Goal: Task Accomplishment & Management: Manage account settings

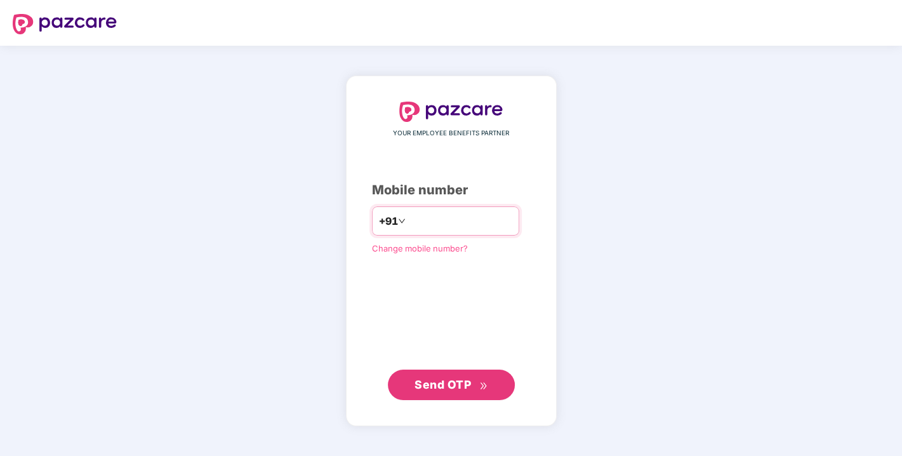
type input "**********"
click at [439, 377] on span "Send OTP" at bounding box center [443, 383] width 57 height 13
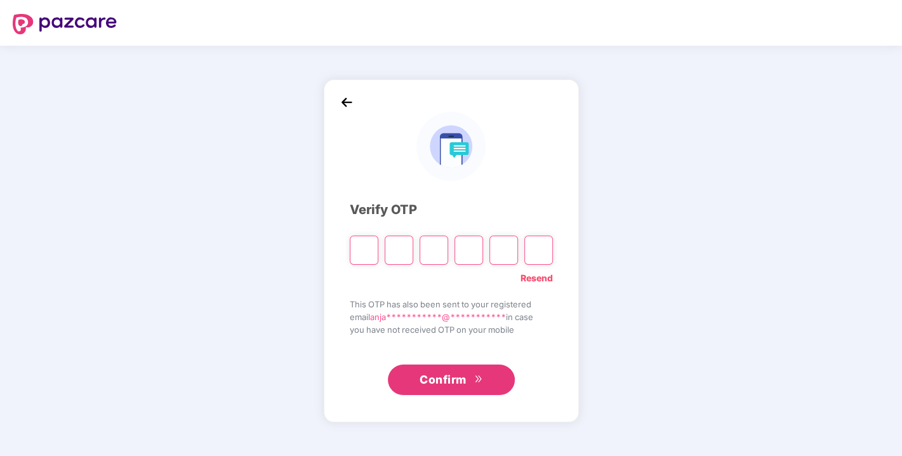
type input "*"
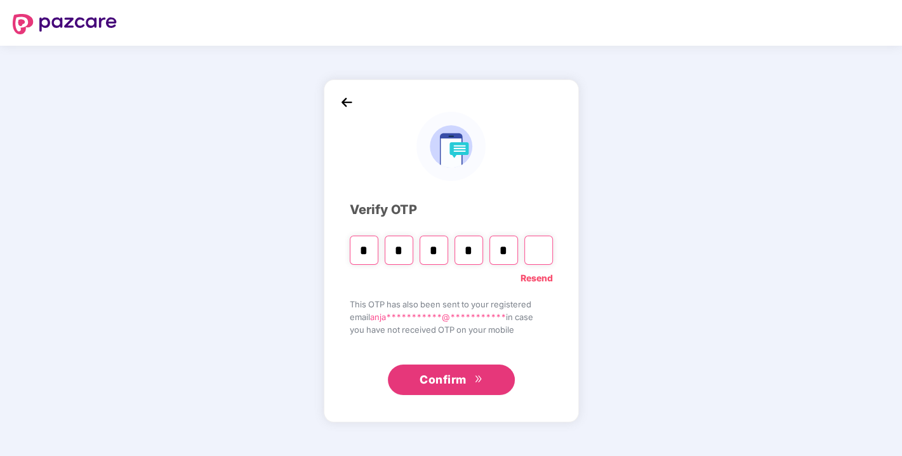
type input "*"
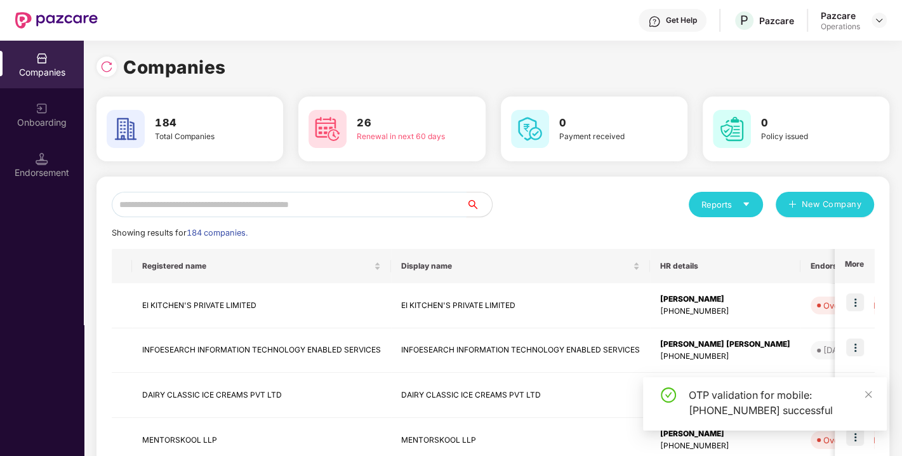
click at [253, 205] on input "text" at bounding box center [289, 204] width 355 height 25
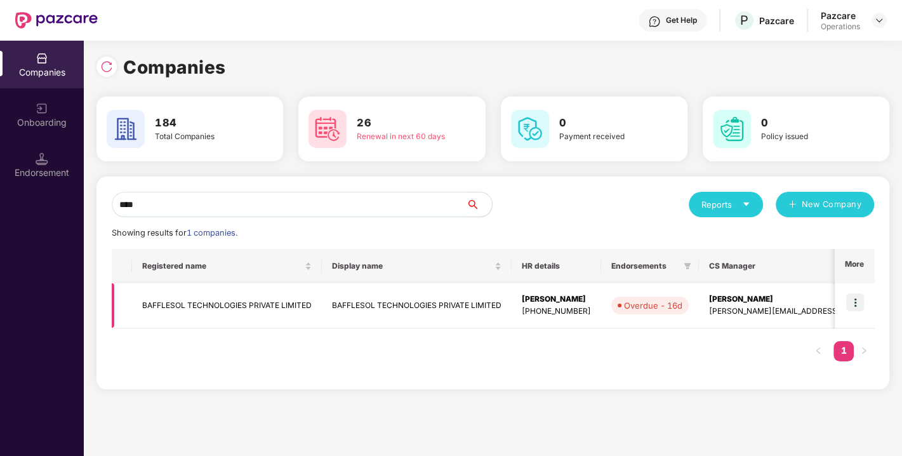
type input "****"
click at [194, 304] on td "BAFFLESOL TECHNOLOGIES PRIVATE LIMITED" at bounding box center [227, 305] width 190 height 45
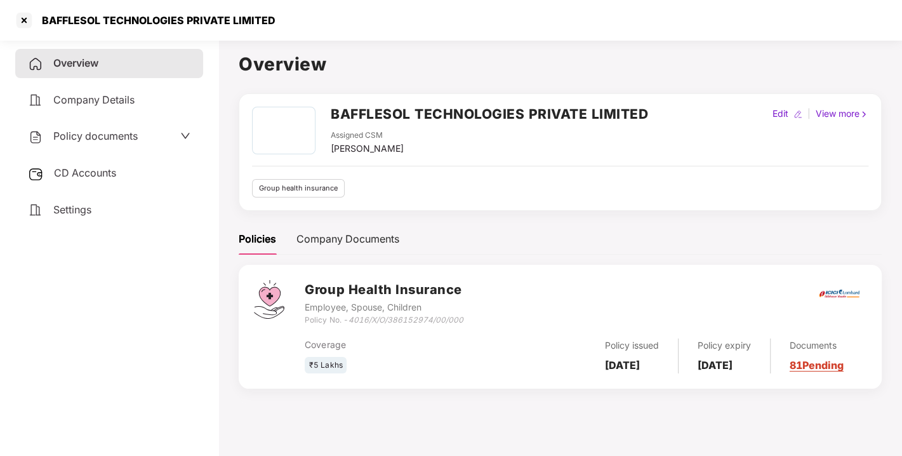
click at [96, 170] on span "CD Accounts" at bounding box center [85, 172] width 62 height 13
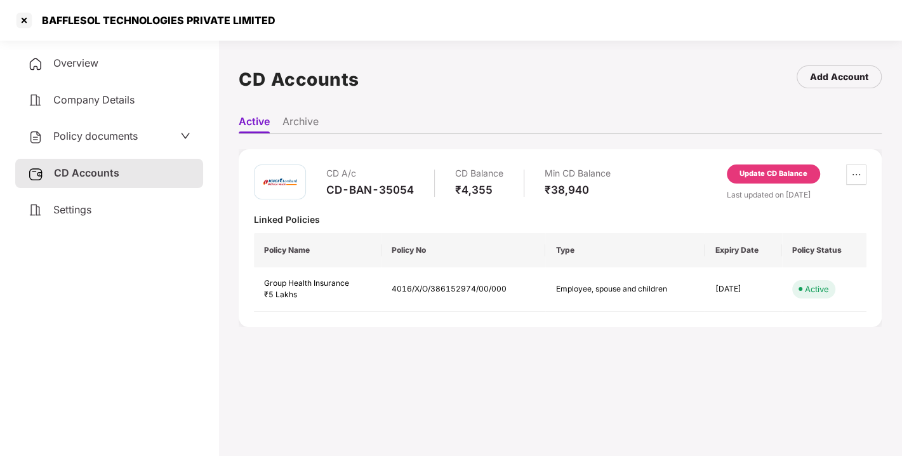
click at [802, 173] on div "Update CD Balance" at bounding box center [774, 173] width 68 height 11
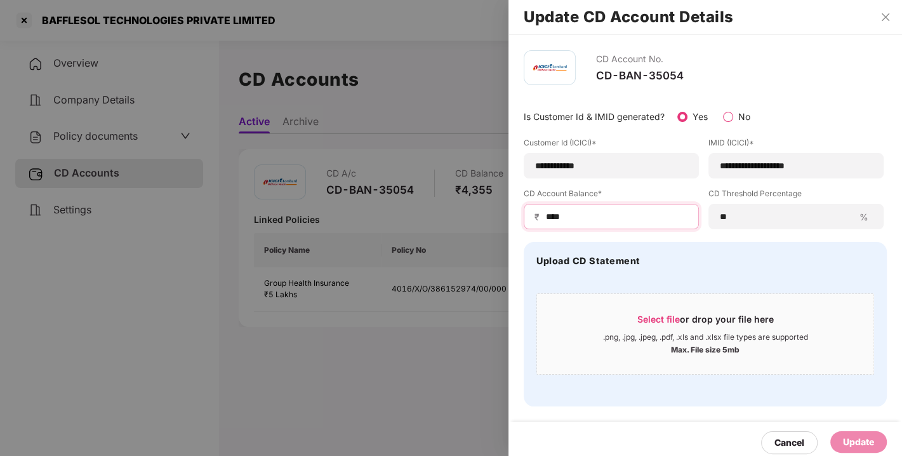
drag, startPoint x: 587, startPoint y: 220, endPoint x: 438, endPoint y: 220, distance: 148.6
click at [438, 220] on div "**********" at bounding box center [451, 228] width 902 height 456
type input "*"
type input "*****"
click at [843, 442] on div "Update" at bounding box center [858, 442] width 31 height 14
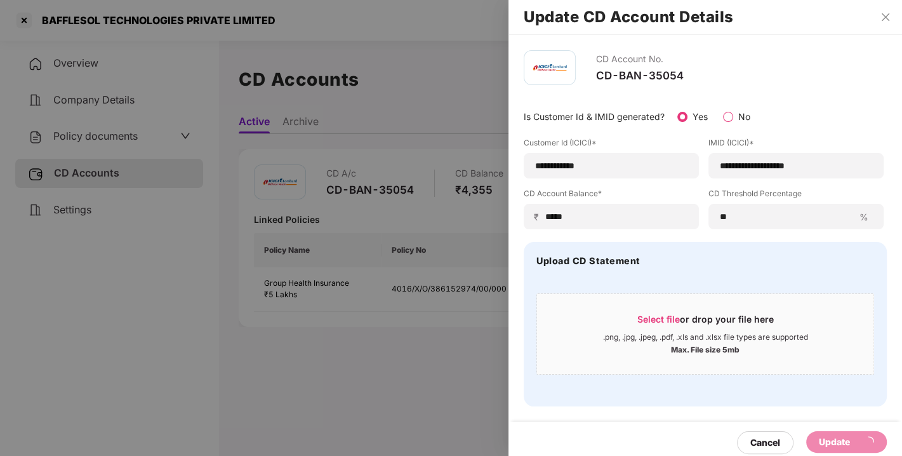
click at [808, 392] on div "Upload CD Statement Select file or drop your file here .png, .jpg, .jpeg, .pdf,…" at bounding box center [705, 324] width 363 height 164
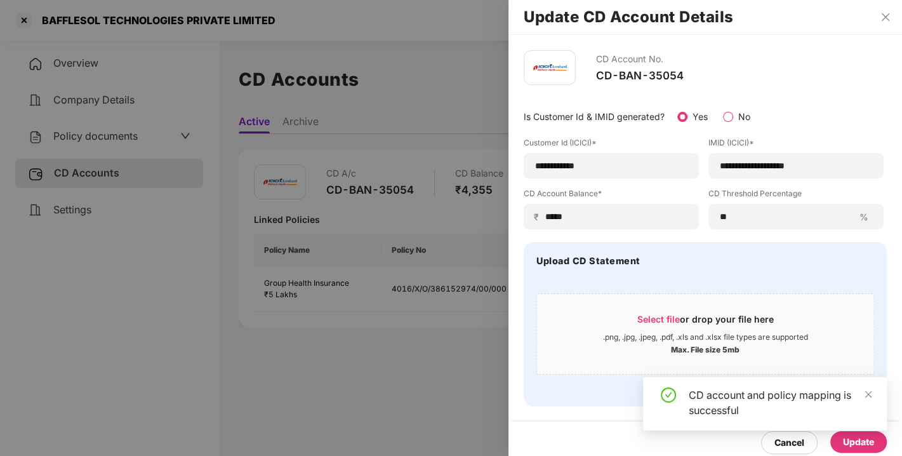
drag, startPoint x: 808, startPoint y: 392, endPoint x: 716, endPoint y: 402, distance: 92.6
click at [716, 402] on body "**********" at bounding box center [451, 228] width 902 height 456
click at [716, 402] on div "CD account and policy mapping is successful" at bounding box center [780, 402] width 183 height 30
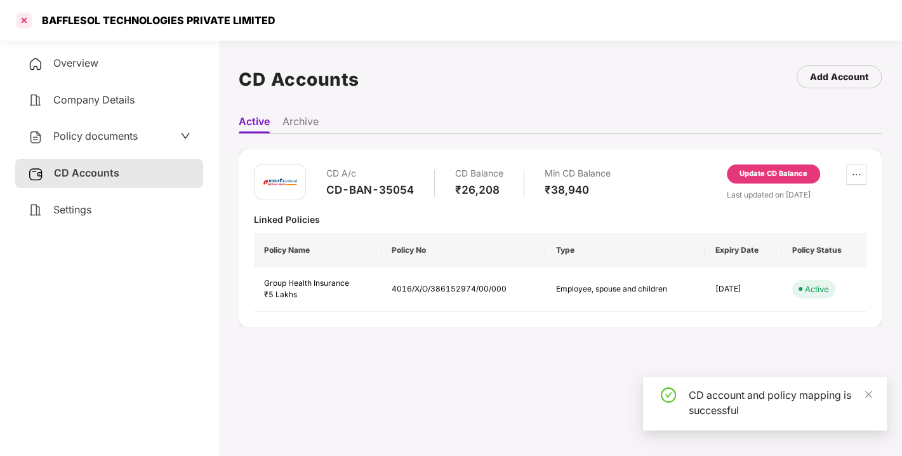
click at [23, 18] on div at bounding box center [24, 20] width 20 height 20
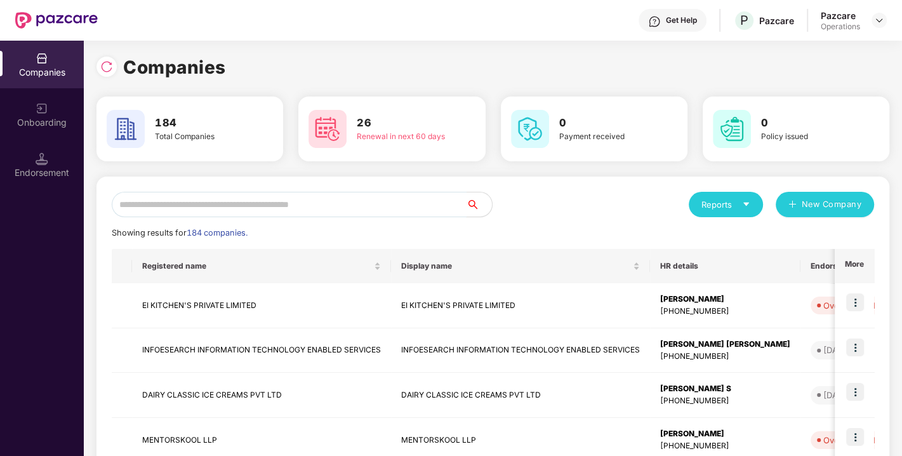
click at [284, 208] on input "text" at bounding box center [289, 204] width 355 height 25
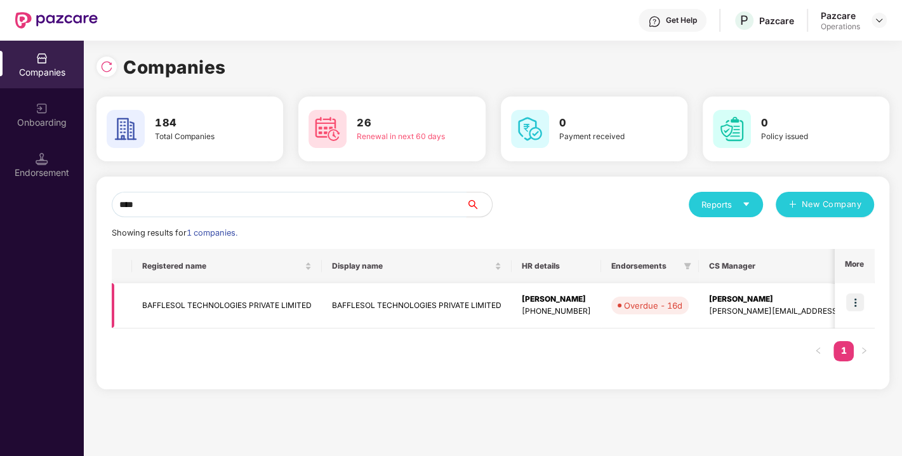
type input "****"
click at [856, 303] on img at bounding box center [855, 302] width 18 height 18
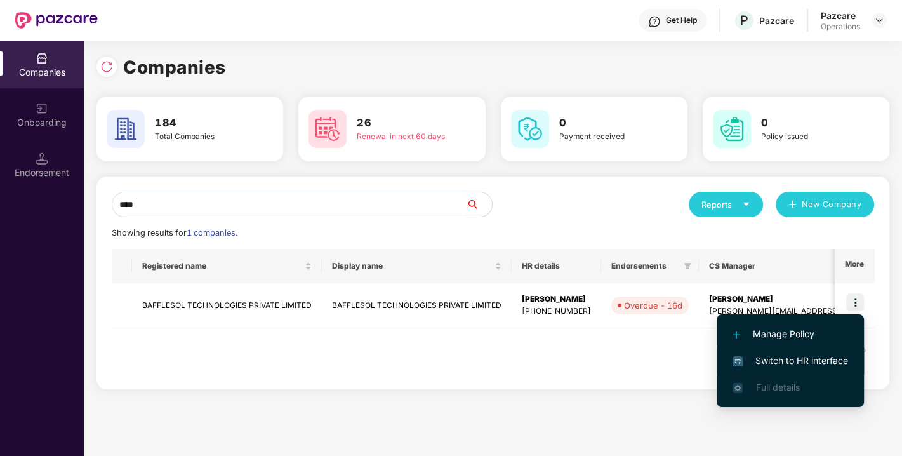
click at [791, 357] on span "Switch to HR interface" at bounding box center [791, 361] width 116 height 14
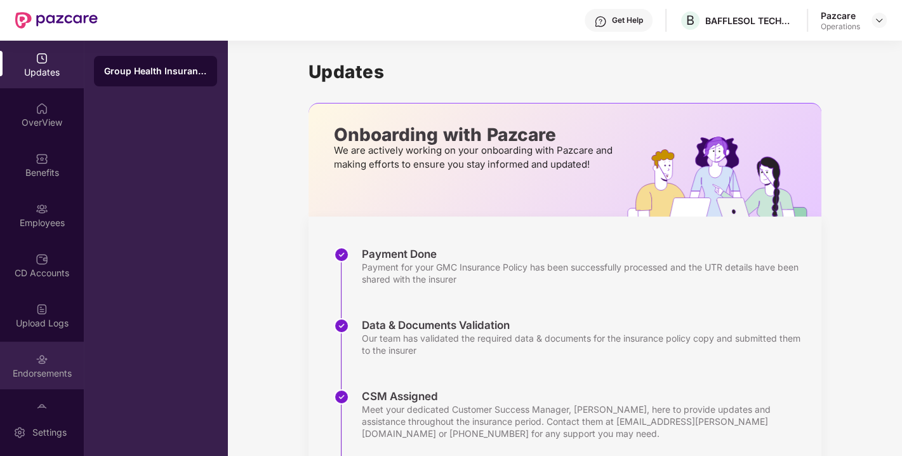
click at [36, 359] on img at bounding box center [42, 359] width 13 height 13
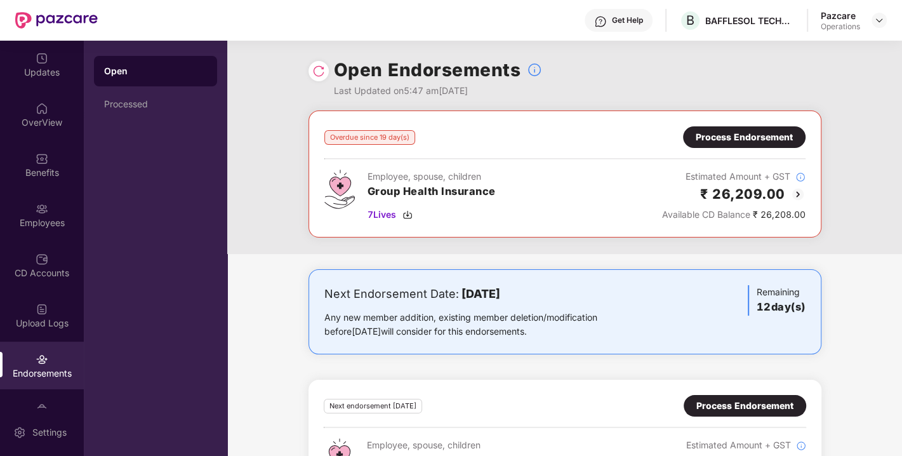
click at [314, 70] on img at bounding box center [318, 71] width 13 height 13
click at [323, 75] on img at bounding box center [318, 71] width 13 height 13
click at [406, 217] on img at bounding box center [408, 215] width 10 height 10
click at [746, 143] on div "Process Endorsement" at bounding box center [744, 137] width 97 height 14
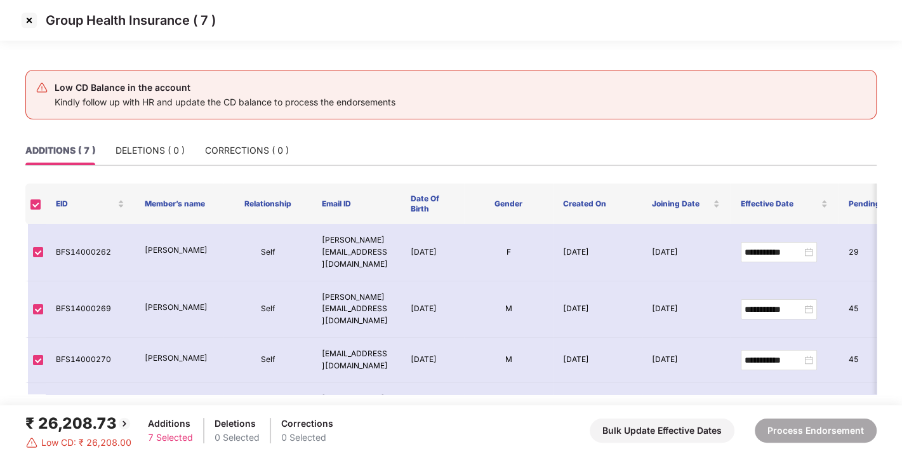
click at [27, 22] on img at bounding box center [29, 20] width 20 height 20
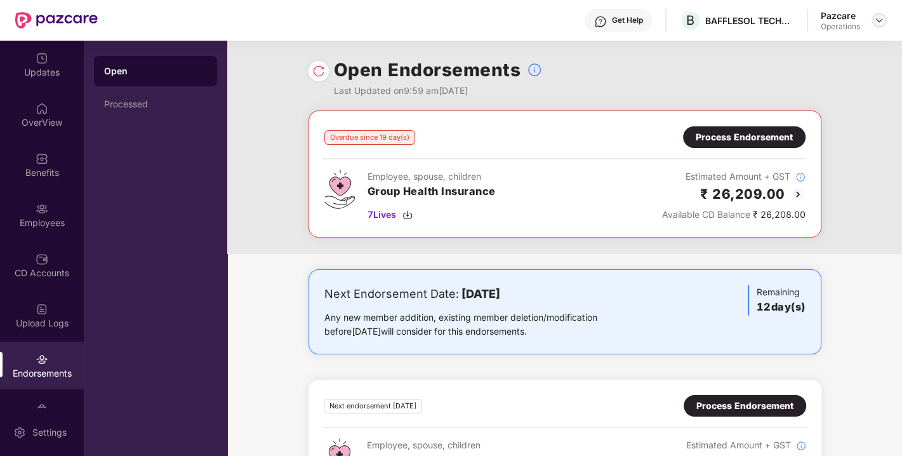
click at [876, 22] on img at bounding box center [879, 20] width 10 height 10
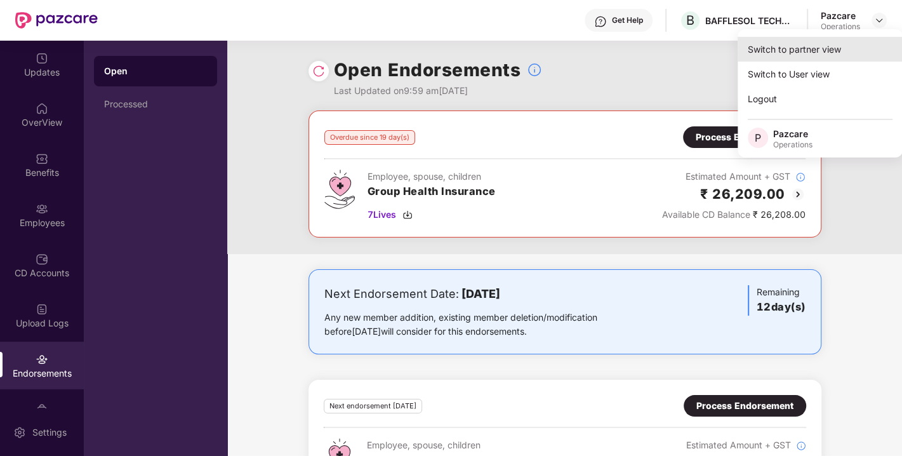
click at [831, 44] on div "Switch to partner view" at bounding box center [820, 49] width 165 height 25
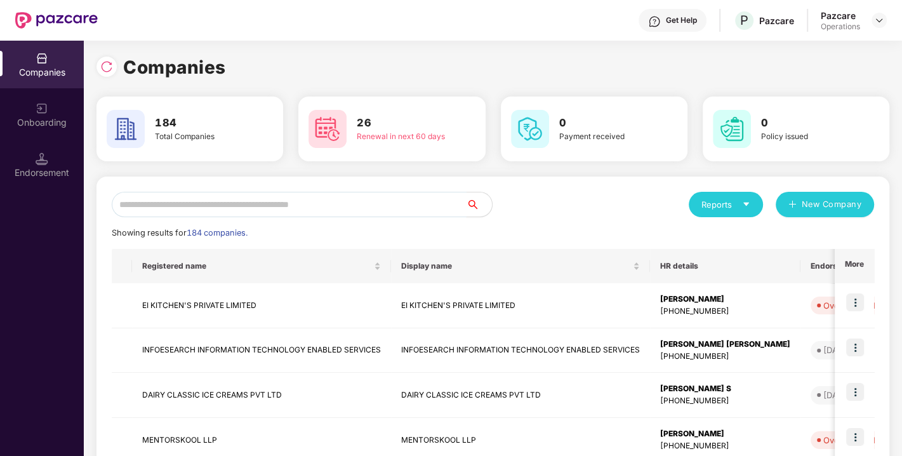
click at [337, 215] on input "text" at bounding box center [289, 204] width 355 height 25
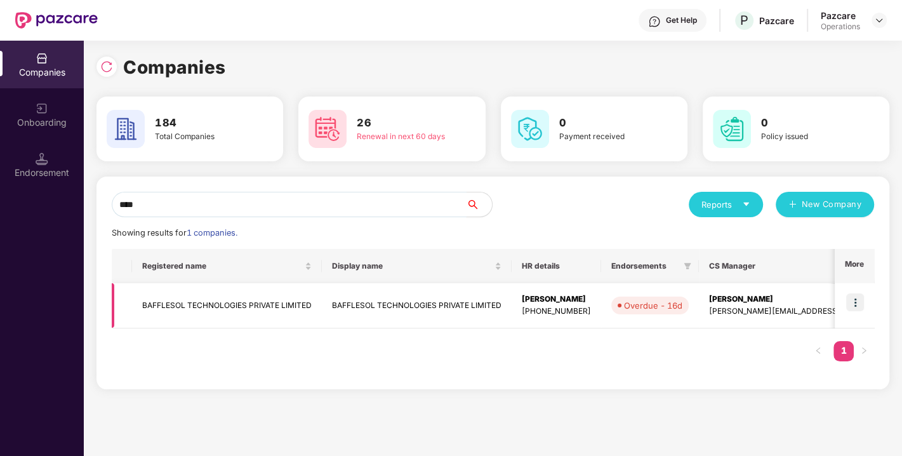
type input "****"
click at [228, 306] on td "BAFFLESOL TECHNOLOGIES PRIVATE LIMITED" at bounding box center [227, 305] width 190 height 45
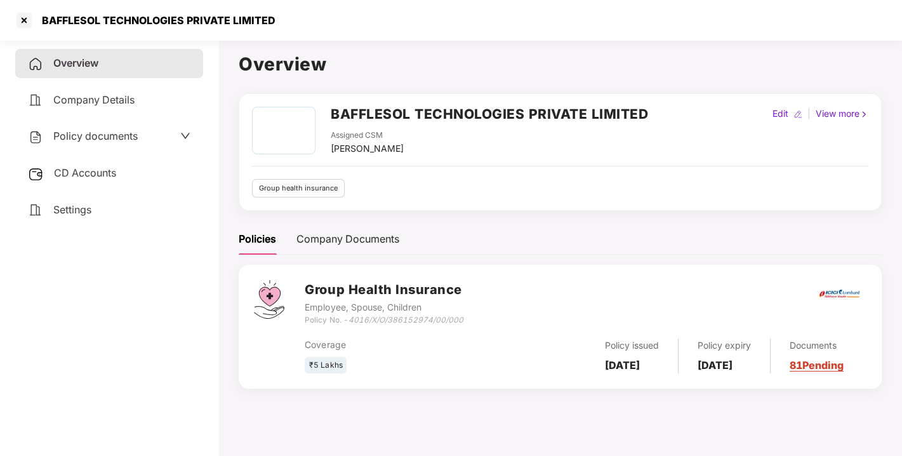
click at [79, 166] on span "CD Accounts" at bounding box center [85, 172] width 62 height 13
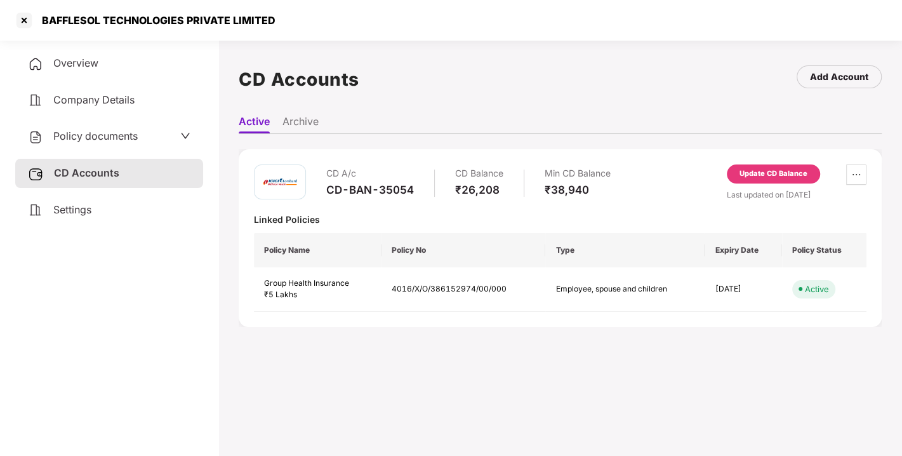
click at [766, 179] on div "Update CD Balance" at bounding box center [773, 173] width 93 height 19
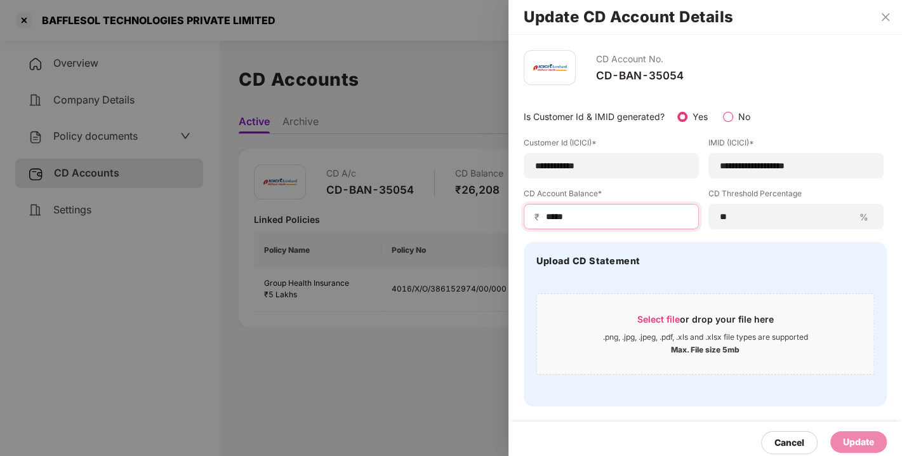
click at [577, 218] on input "*****" at bounding box center [617, 216] width 144 height 13
type input "*****"
click at [861, 444] on div "Update" at bounding box center [858, 442] width 31 height 14
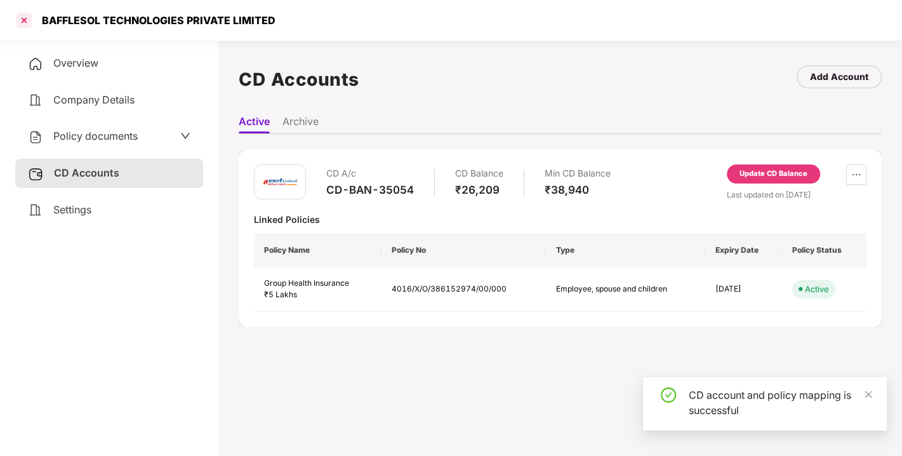
click at [22, 20] on div at bounding box center [24, 20] width 20 height 20
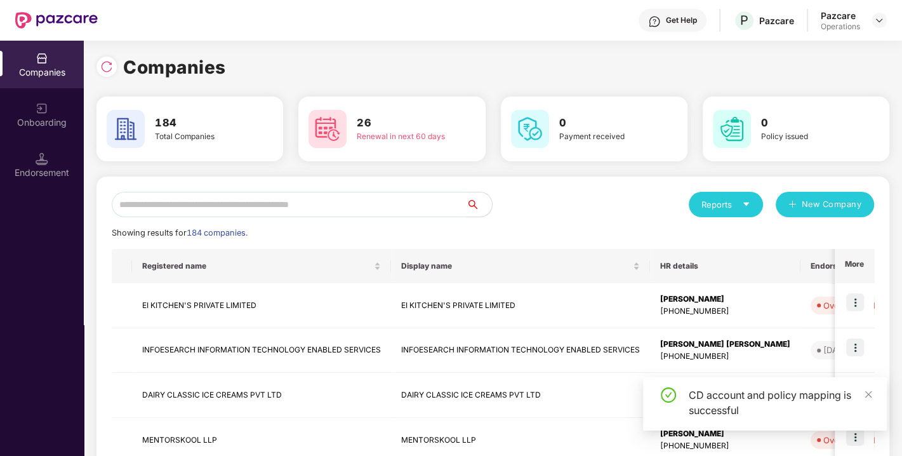
click at [194, 211] on input "text" at bounding box center [289, 204] width 355 height 25
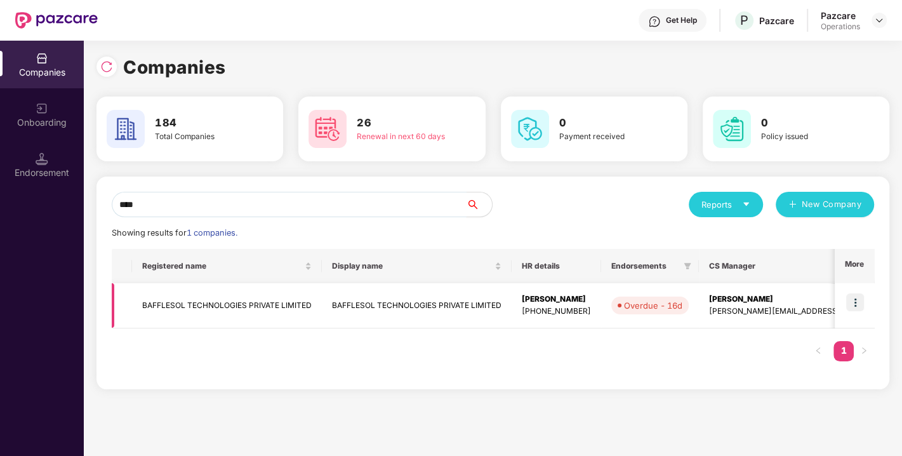
type input "****"
click at [856, 299] on img at bounding box center [855, 302] width 18 height 18
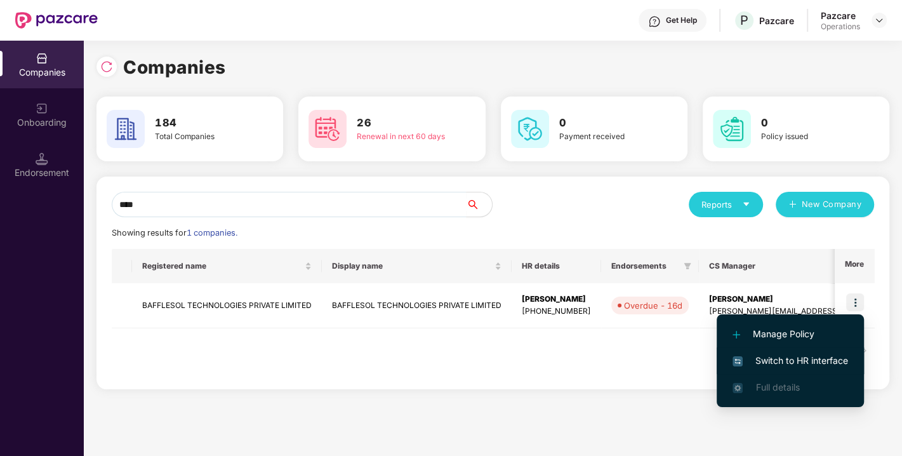
click at [787, 363] on span "Switch to HR interface" at bounding box center [791, 361] width 116 height 14
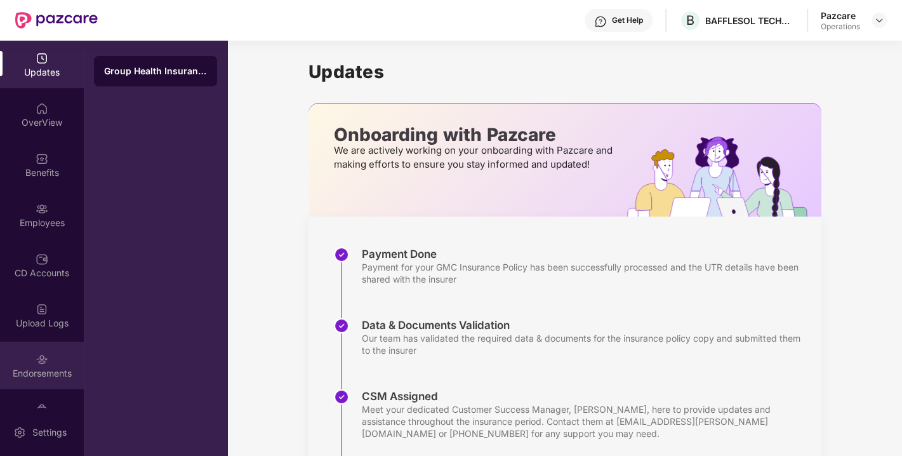
click at [50, 368] on div "Endorsements" at bounding box center [42, 373] width 84 height 13
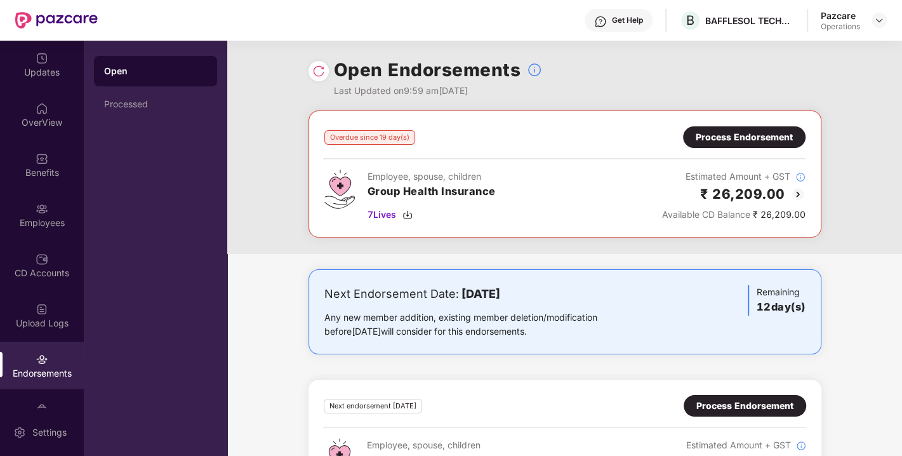
click at [752, 136] on div "Process Endorsement" at bounding box center [744, 137] width 97 height 14
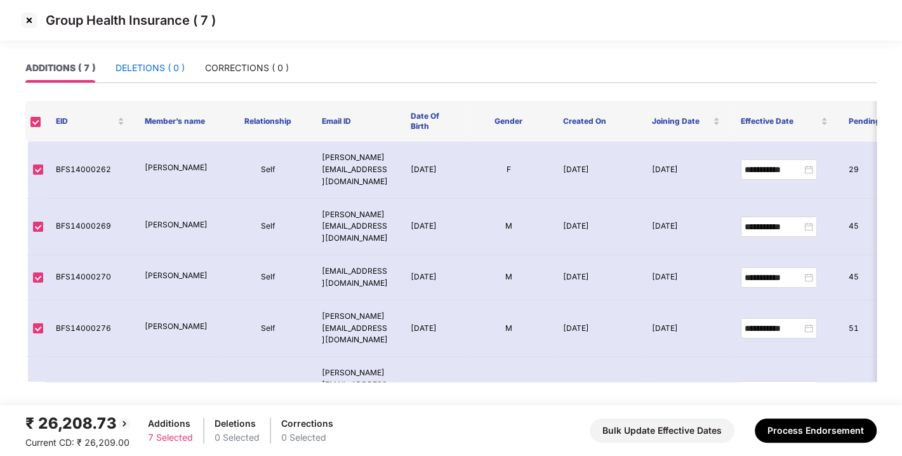
click at [154, 65] on div "DELETIONS ( 0 )" at bounding box center [150, 68] width 69 height 14
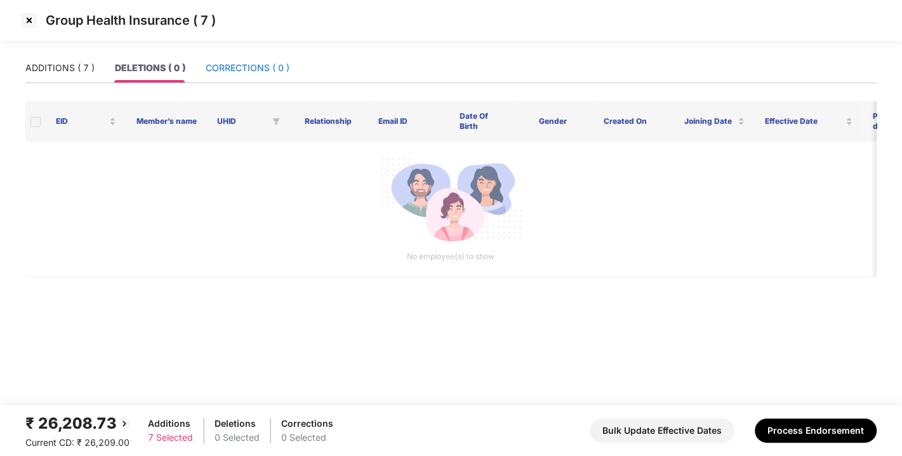
click at [236, 67] on div "CORRECTIONS ( 0 )" at bounding box center [248, 68] width 84 height 14
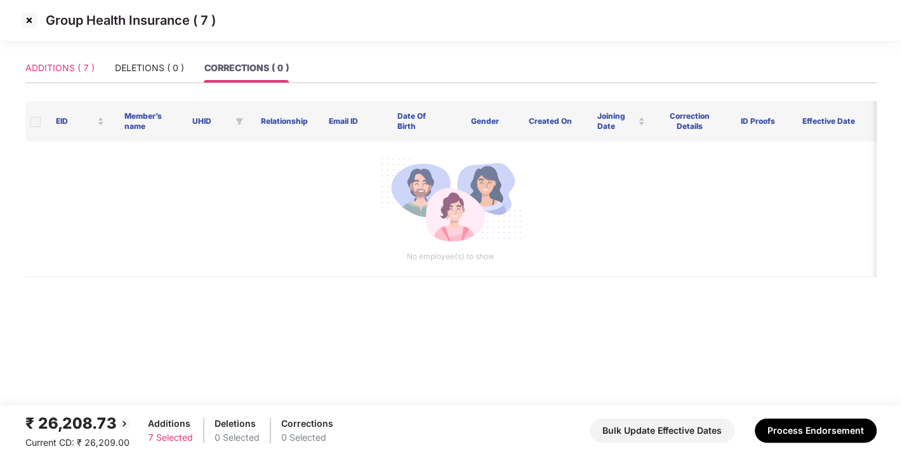
click at [31, 58] on div "ADDITIONS ( 7 )" at bounding box center [59, 67] width 69 height 29
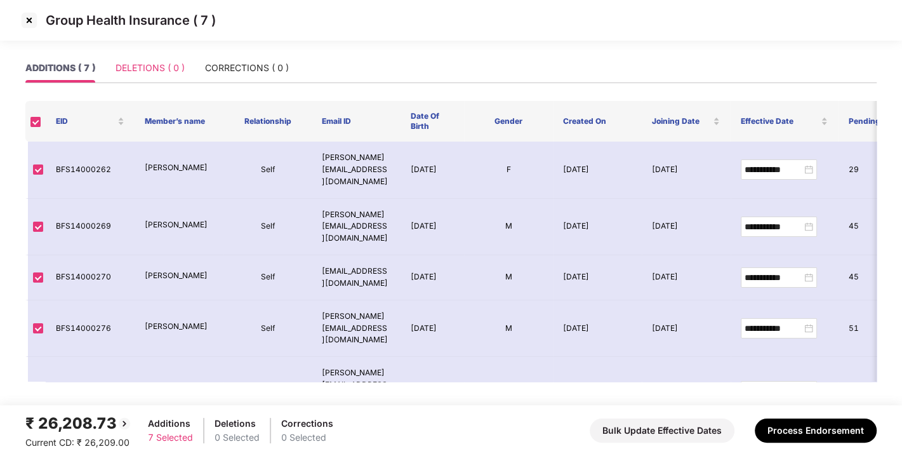
click at [156, 58] on div "DELETIONS ( 0 )" at bounding box center [150, 67] width 69 height 29
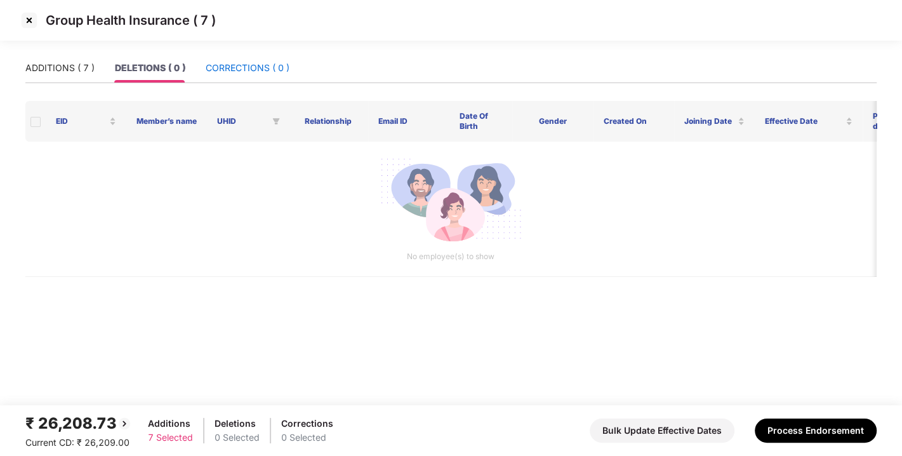
click at [255, 68] on div "CORRECTIONS ( 0 )" at bounding box center [248, 68] width 84 height 14
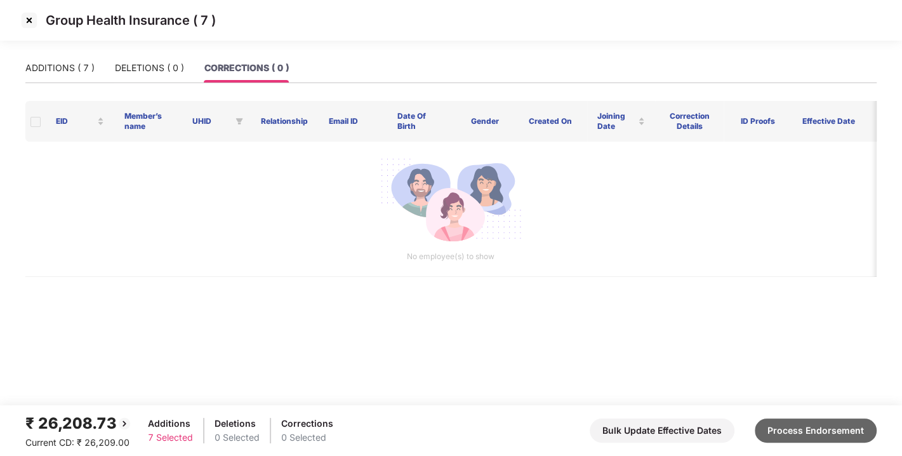
click at [814, 419] on button "Process Endorsement" at bounding box center [816, 430] width 122 height 24
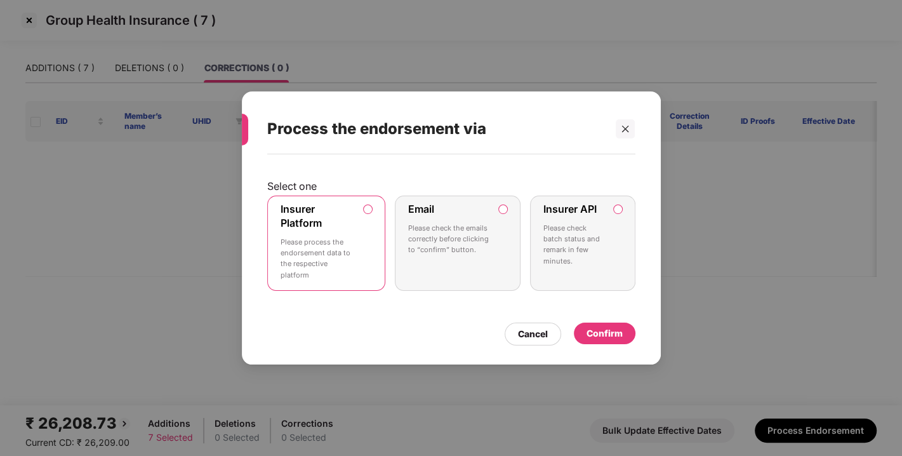
click at [619, 336] on div "Confirm" at bounding box center [605, 333] width 36 height 14
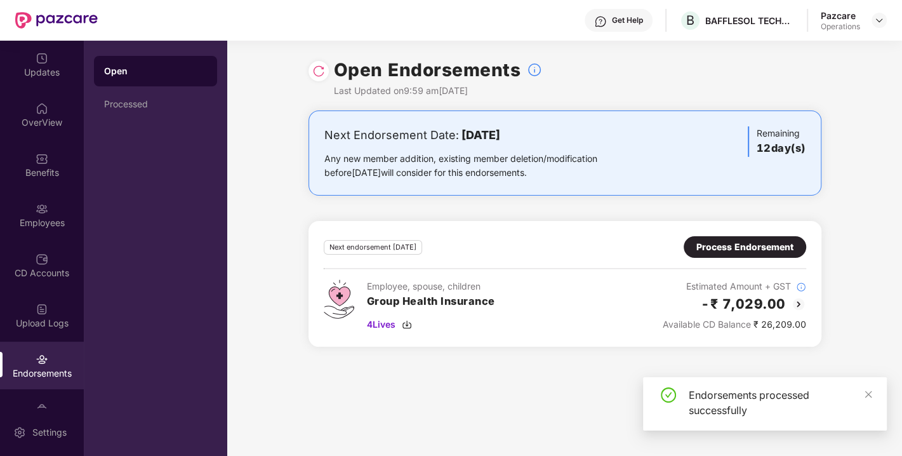
click at [317, 76] on img at bounding box center [318, 71] width 13 height 13
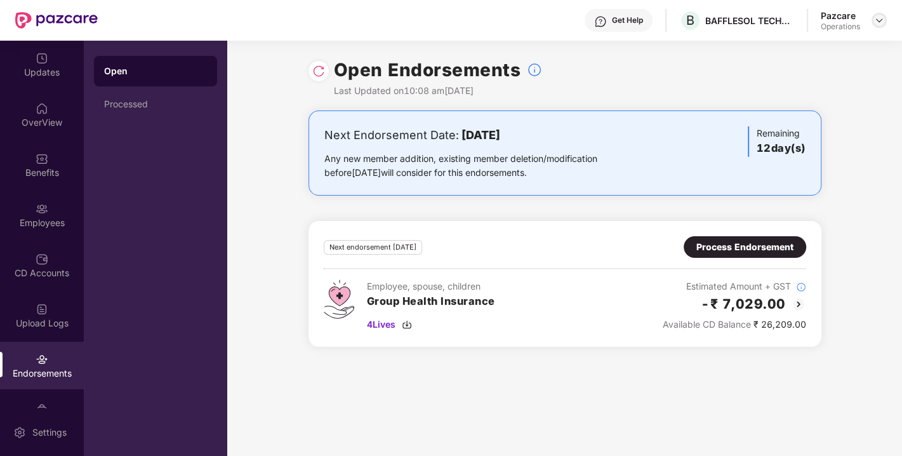
click at [873, 23] on div at bounding box center [879, 20] width 15 height 15
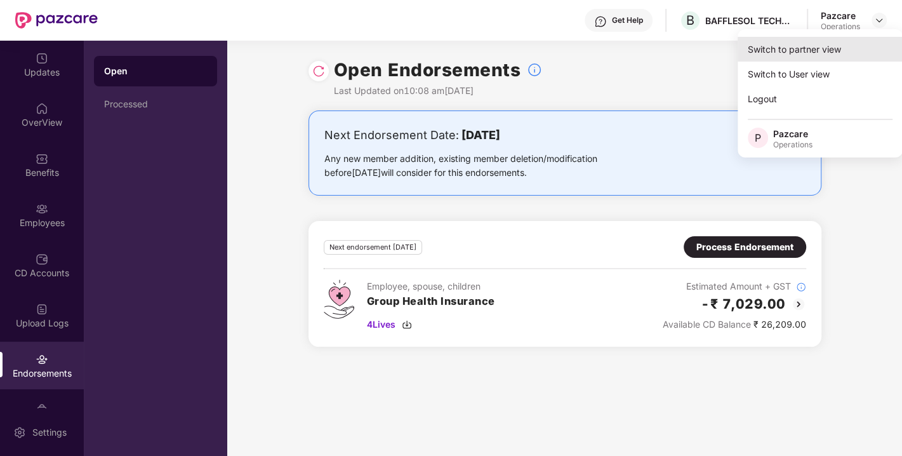
click at [822, 44] on div "Switch to partner view" at bounding box center [820, 49] width 165 height 25
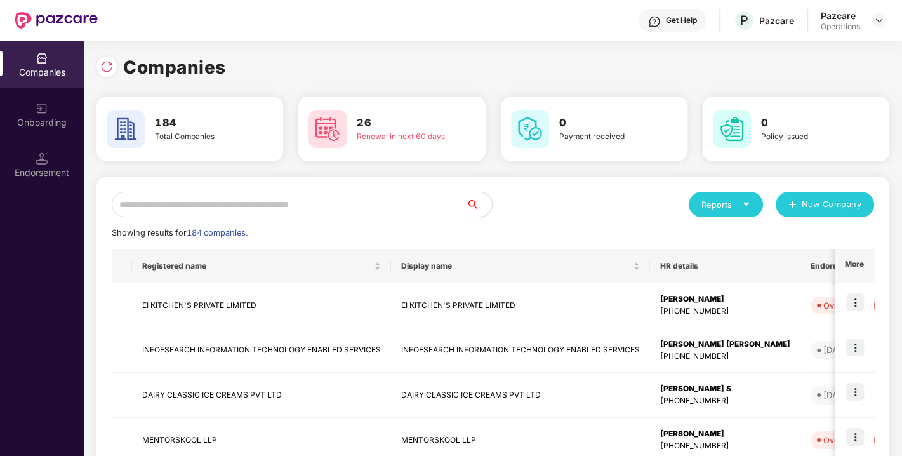
click at [368, 213] on input "text" at bounding box center [289, 204] width 355 height 25
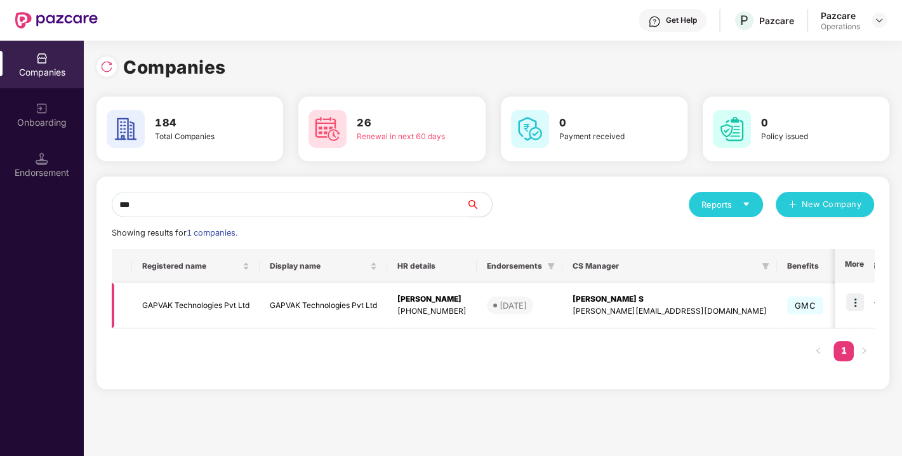
type input "***"
click at [856, 299] on img at bounding box center [855, 302] width 18 height 18
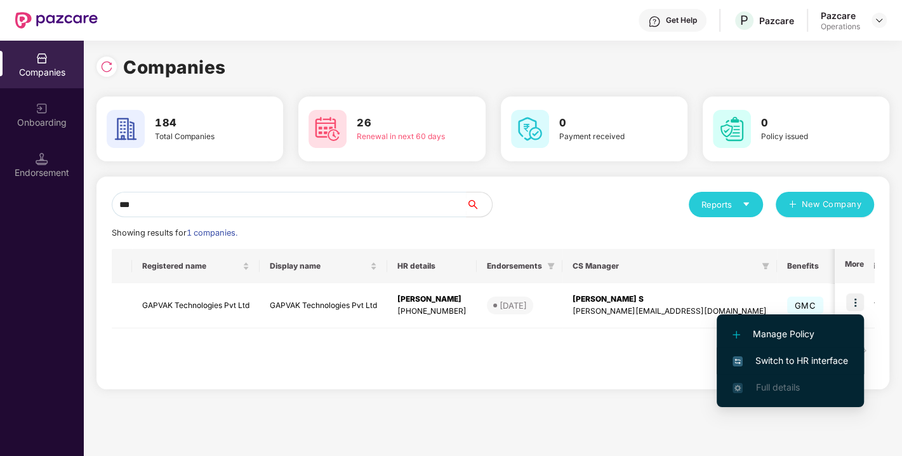
click at [813, 348] on li "Switch to HR interface" at bounding box center [790, 360] width 147 height 27
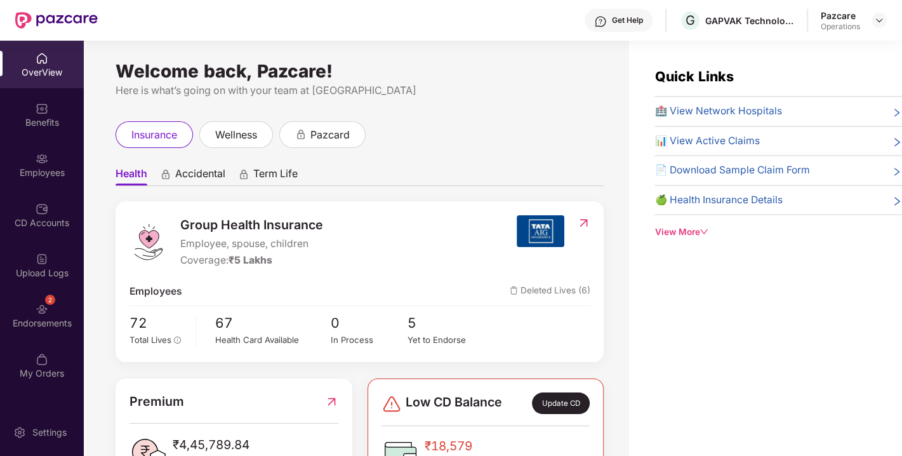
click at [49, 307] on div "2 Endorsements" at bounding box center [42, 315] width 84 height 48
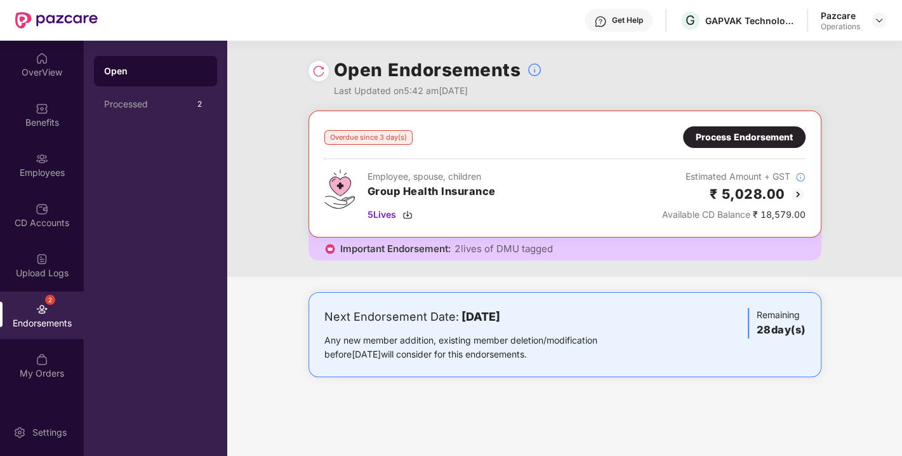
click at [754, 134] on div "Process Endorsement" at bounding box center [744, 137] width 97 height 14
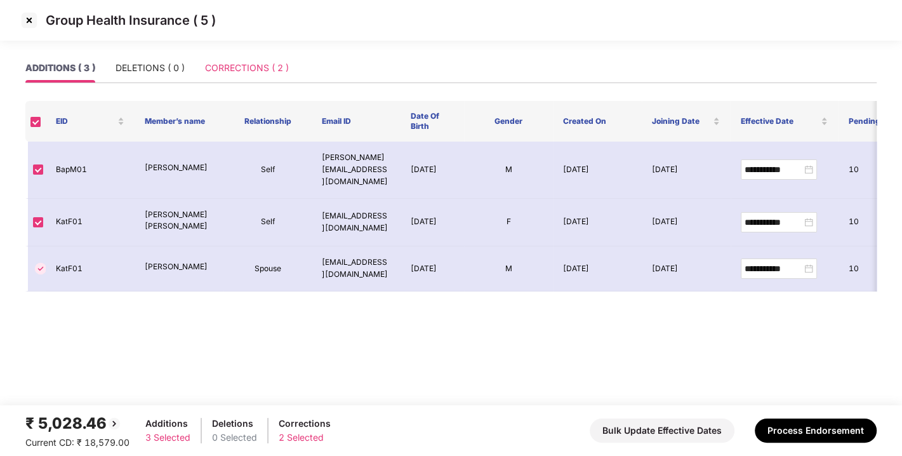
click at [246, 59] on div "CORRECTIONS ( 2 )" at bounding box center [247, 67] width 84 height 29
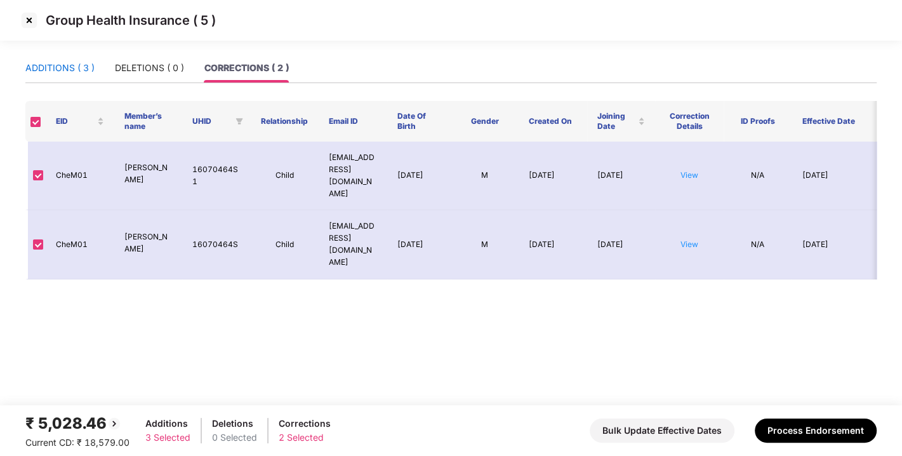
click at [52, 68] on div "ADDITIONS ( 3 )" at bounding box center [59, 68] width 69 height 14
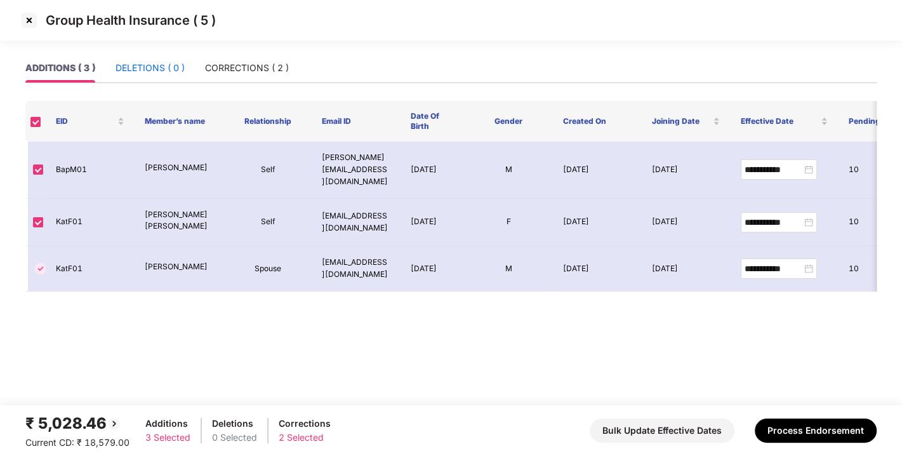
click at [140, 74] on div "DELETIONS ( 0 )" at bounding box center [150, 68] width 69 height 14
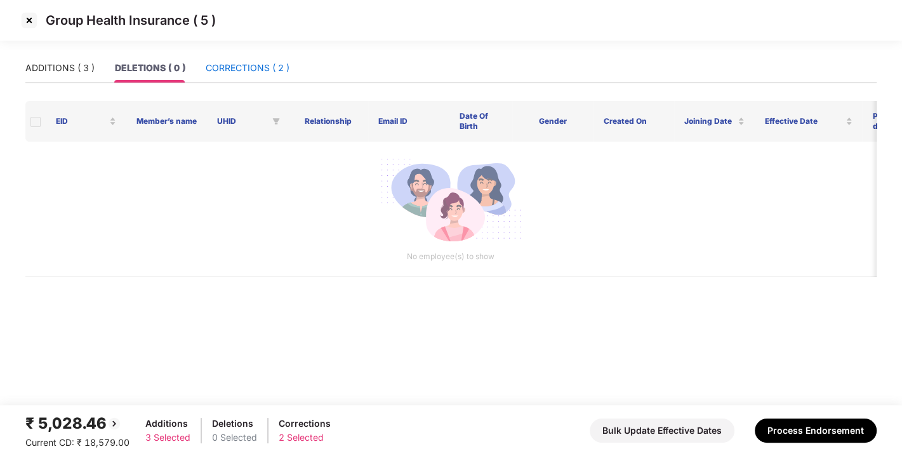
click at [237, 70] on div "CORRECTIONS ( 2 )" at bounding box center [248, 68] width 84 height 14
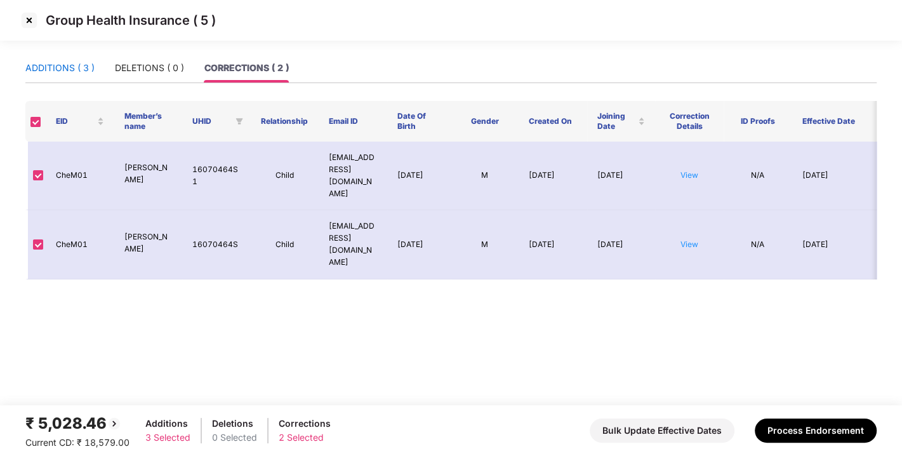
click at [46, 72] on div "ADDITIONS ( 3 )" at bounding box center [59, 68] width 69 height 14
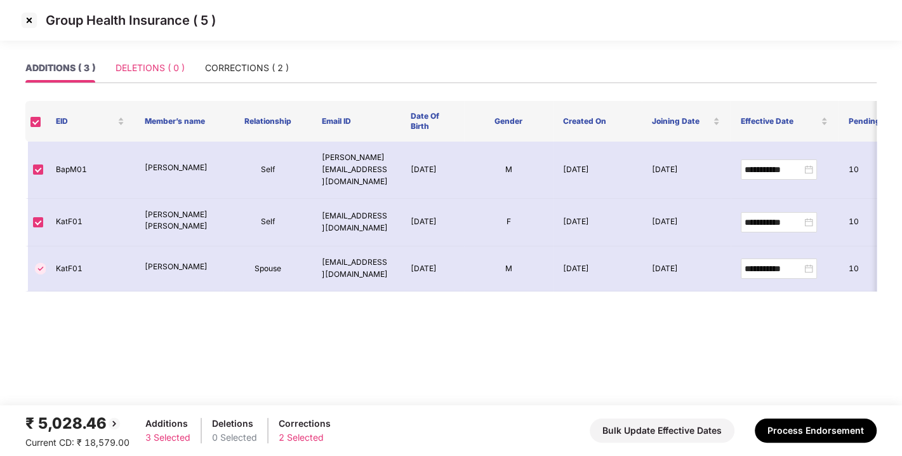
click at [161, 76] on div "DELETIONS ( 0 )" at bounding box center [150, 67] width 69 height 29
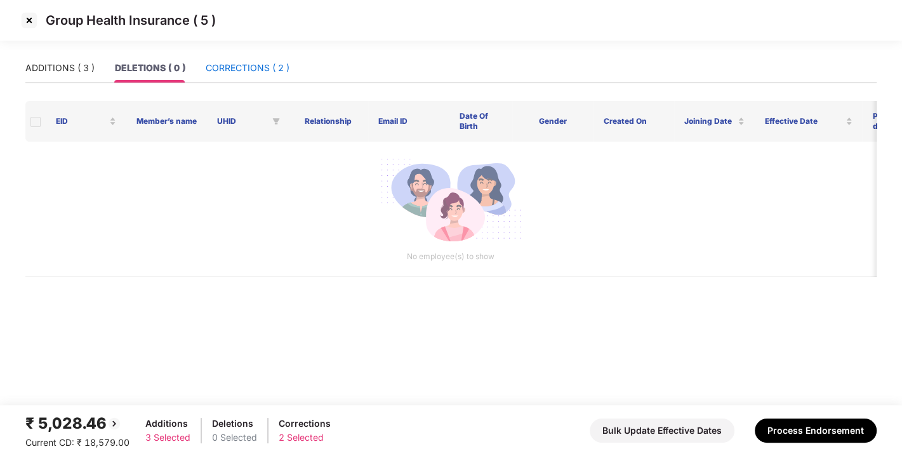
click at [220, 72] on div "CORRECTIONS ( 2 )" at bounding box center [248, 68] width 84 height 14
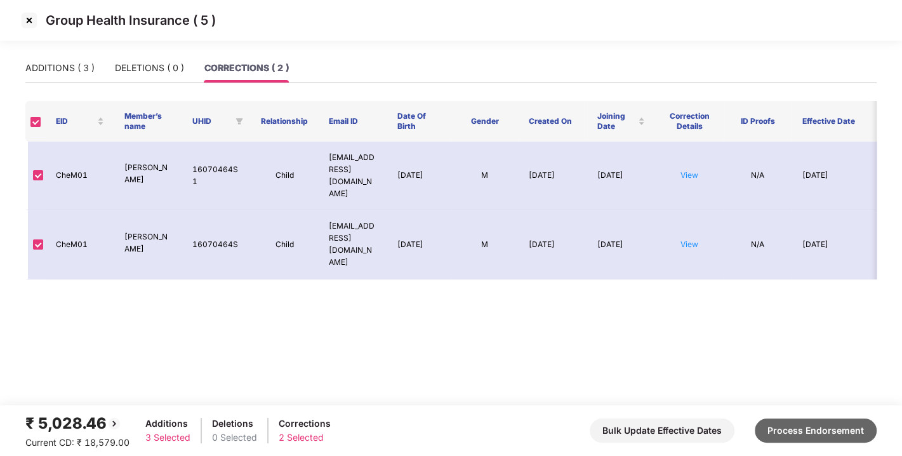
click at [798, 421] on button "Process Endorsement" at bounding box center [816, 430] width 122 height 24
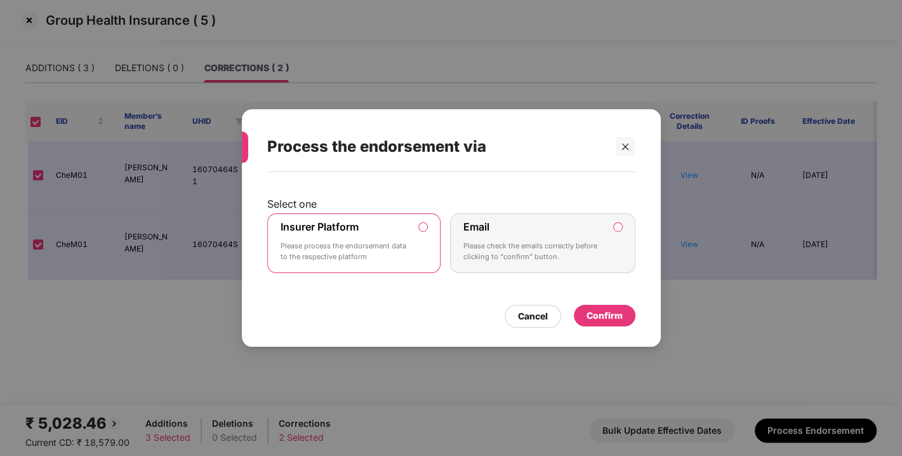
click at [608, 309] on div "Confirm" at bounding box center [605, 316] width 36 height 14
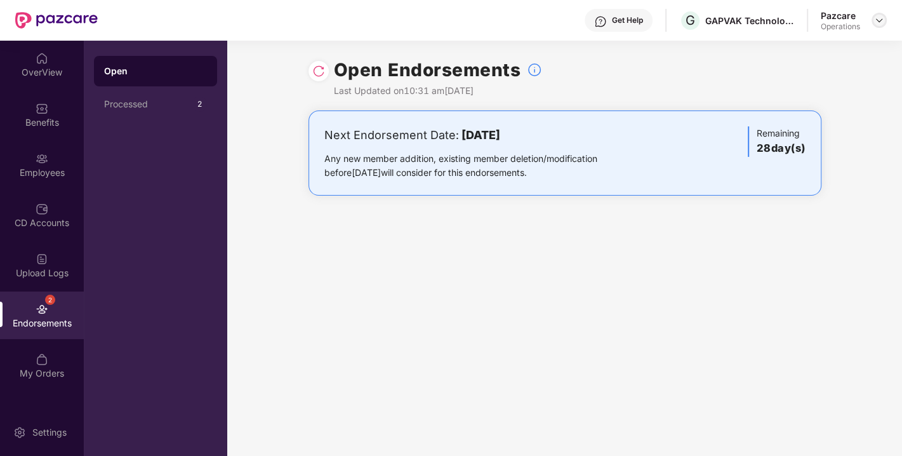
click at [878, 23] on img at bounding box center [879, 20] width 10 height 10
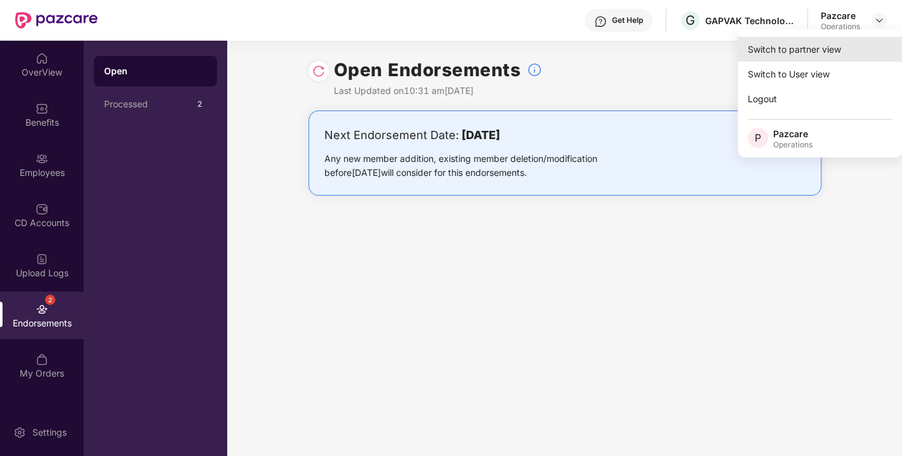
click at [811, 38] on div "Switch to partner view" at bounding box center [820, 49] width 165 height 25
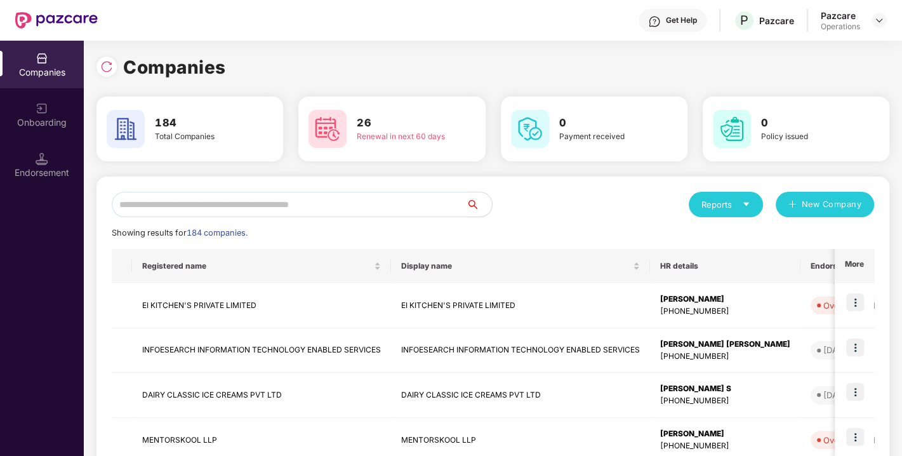
click at [288, 201] on input "text" at bounding box center [289, 204] width 355 height 25
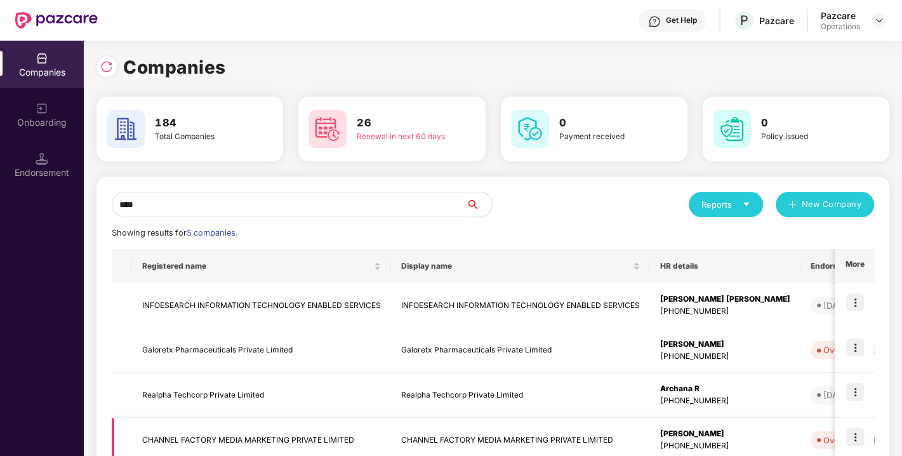
type input "****"
click at [179, 437] on td "CHANNEL FACTORY MEDIA MARKETING PRIVATE LIMITED" at bounding box center [261, 440] width 259 height 45
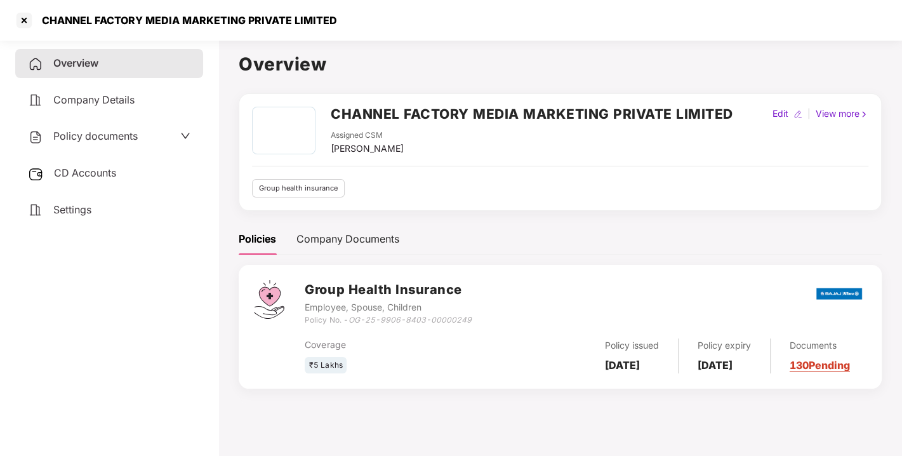
click at [81, 132] on span "Policy documents" at bounding box center [95, 136] width 84 height 13
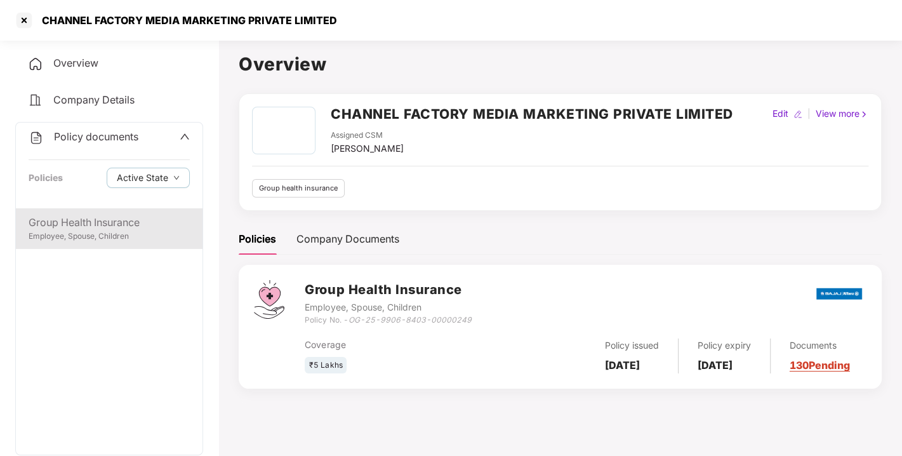
click at [79, 231] on div "Employee, Spouse, Children" at bounding box center [109, 237] width 161 height 12
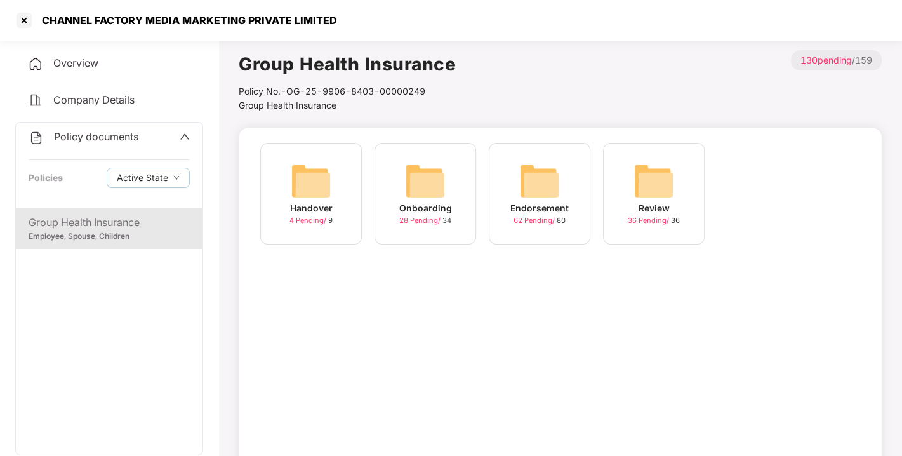
click at [586, 180] on div "Endorsement 62 Pending / 80" at bounding box center [540, 194] width 102 height 102
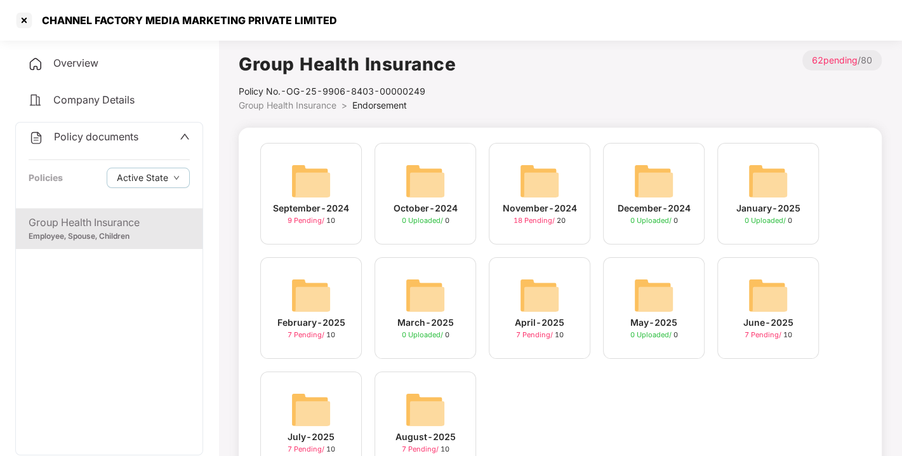
scroll to position [60, 0]
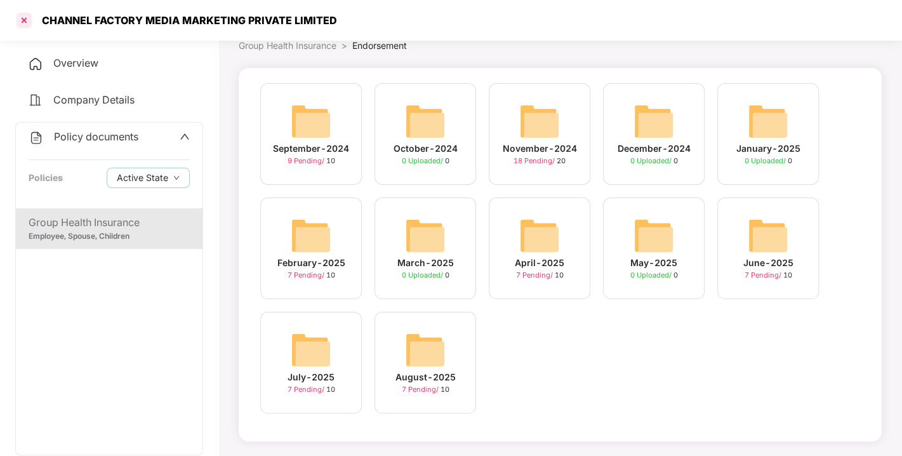
click at [20, 20] on div at bounding box center [24, 20] width 20 height 20
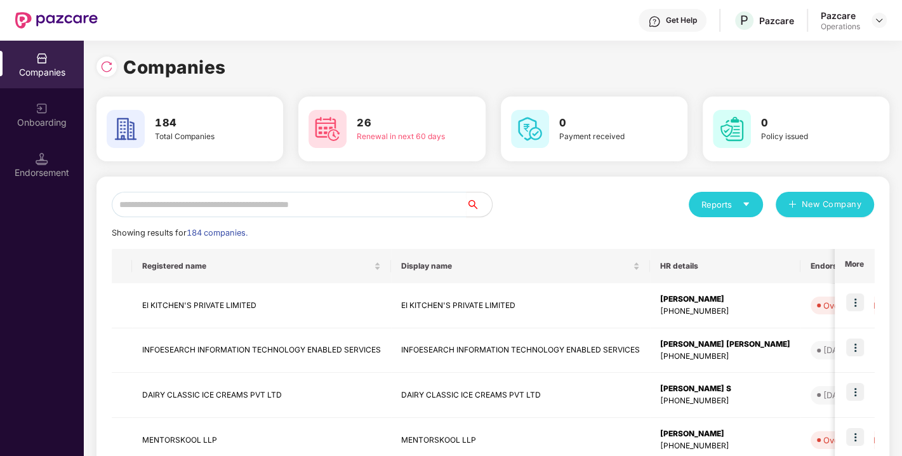
scroll to position [0, 0]
click at [213, 201] on input "text" at bounding box center [289, 204] width 355 height 25
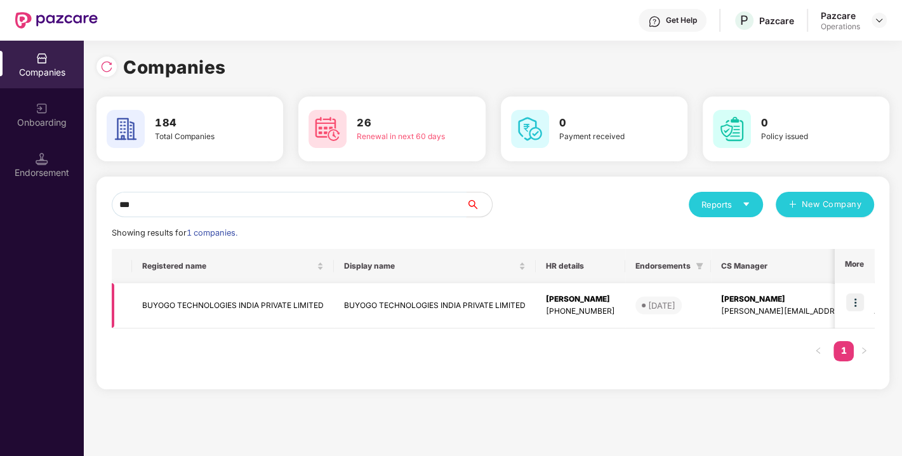
type input "***"
click at [862, 295] on img at bounding box center [855, 302] width 18 height 18
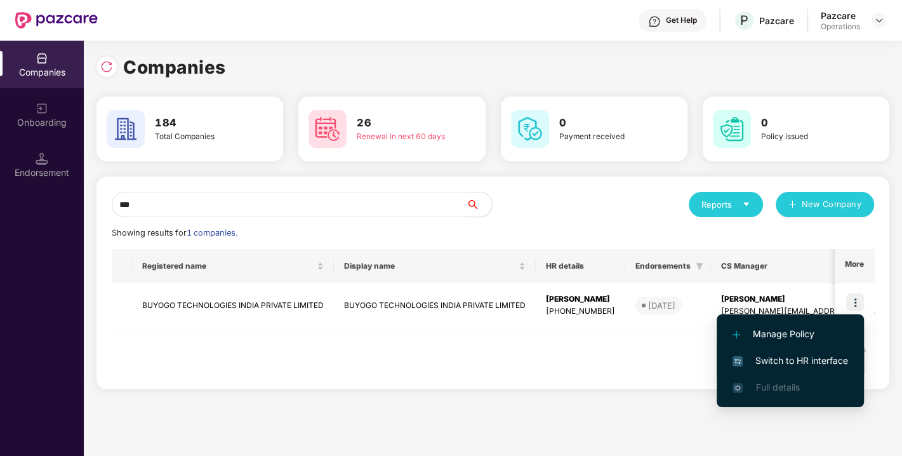
click at [786, 354] on span "Switch to HR interface" at bounding box center [791, 361] width 116 height 14
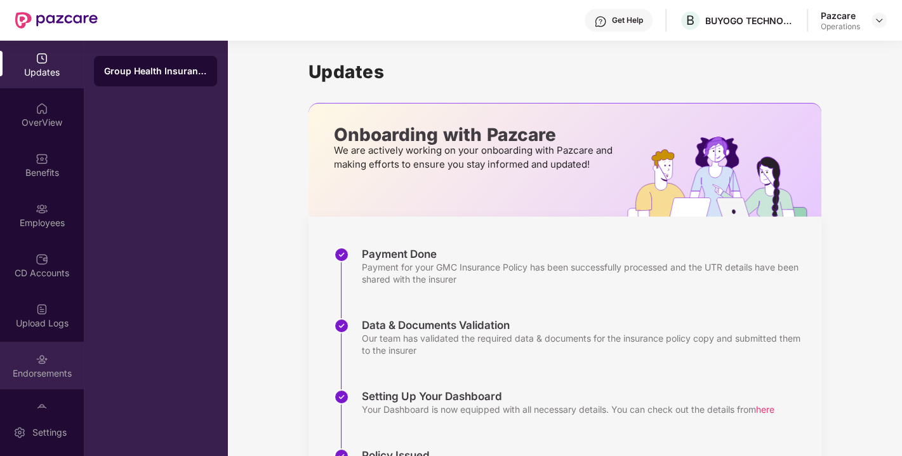
click at [41, 352] on div at bounding box center [42, 358] width 13 height 13
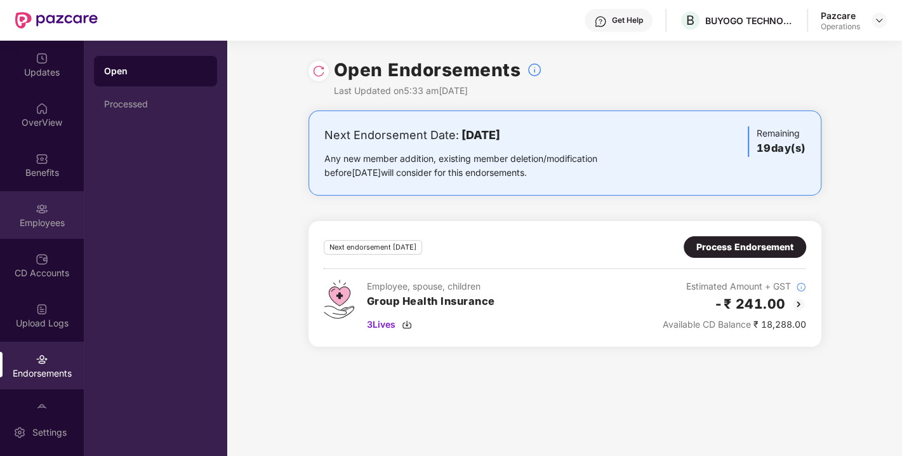
click at [44, 200] on div "Employees" at bounding box center [42, 215] width 84 height 48
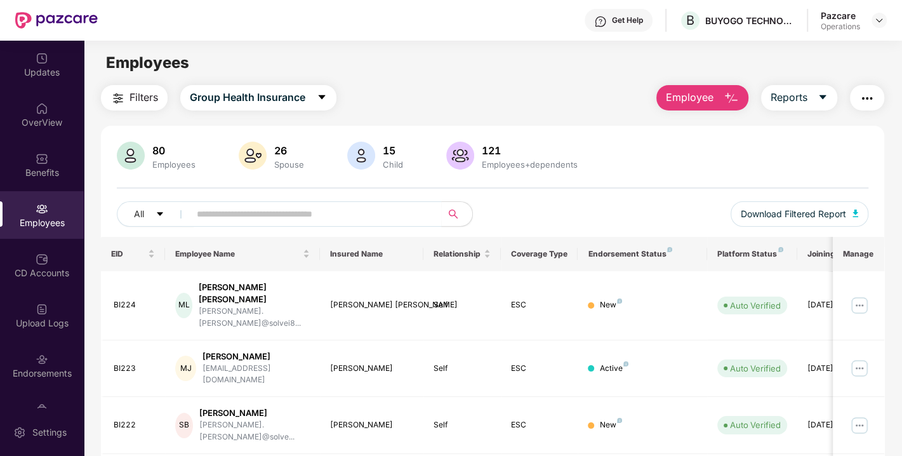
click at [138, 98] on span "Filters" at bounding box center [144, 98] width 29 height 16
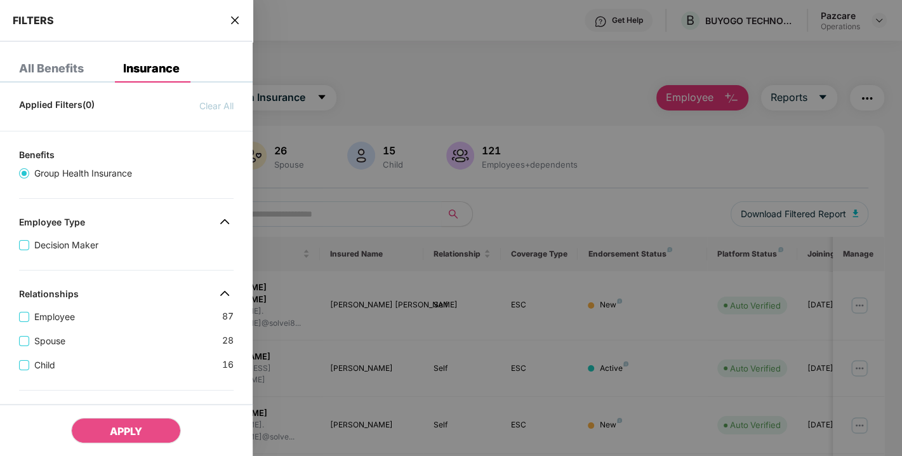
scroll to position [351, 0]
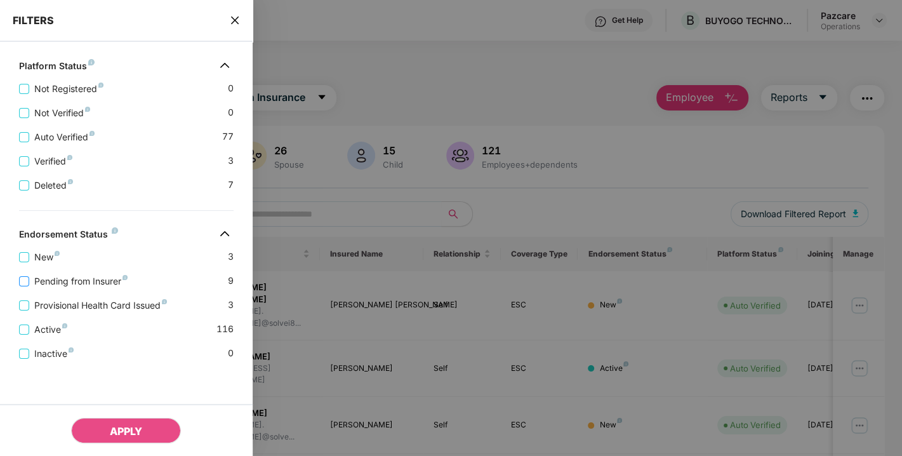
click at [73, 278] on span "Pending from Insurer" at bounding box center [81, 281] width 104 height 14
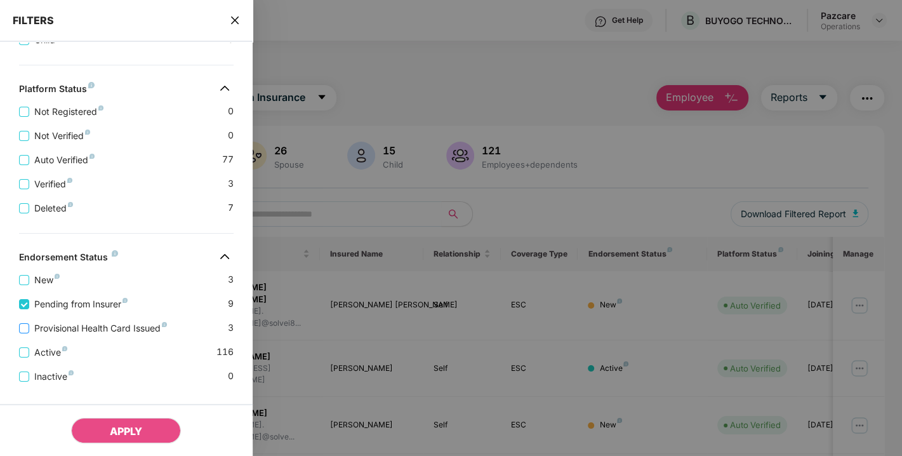
click at [83, 333] on span "Provisional Health Card Issued" at bounding box center [100, 328] width 143 height 14
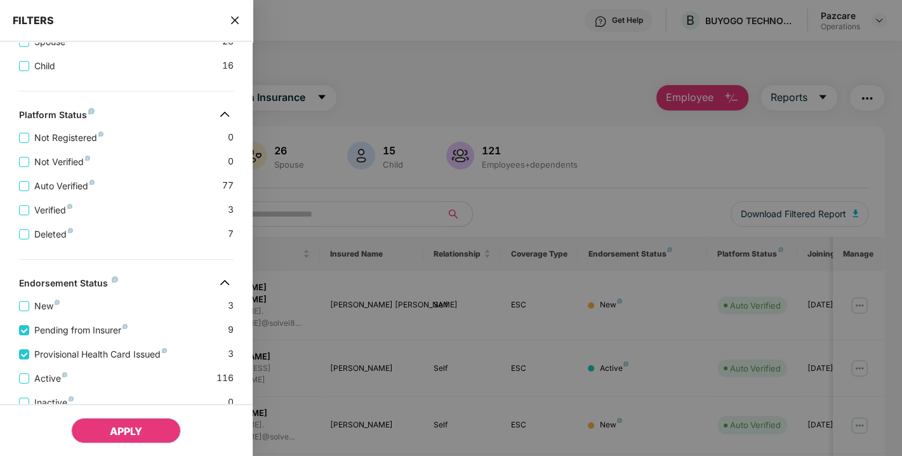
click at [114, 420] on button "APPLY" at bounding box center [126, 430] width 110 height 25
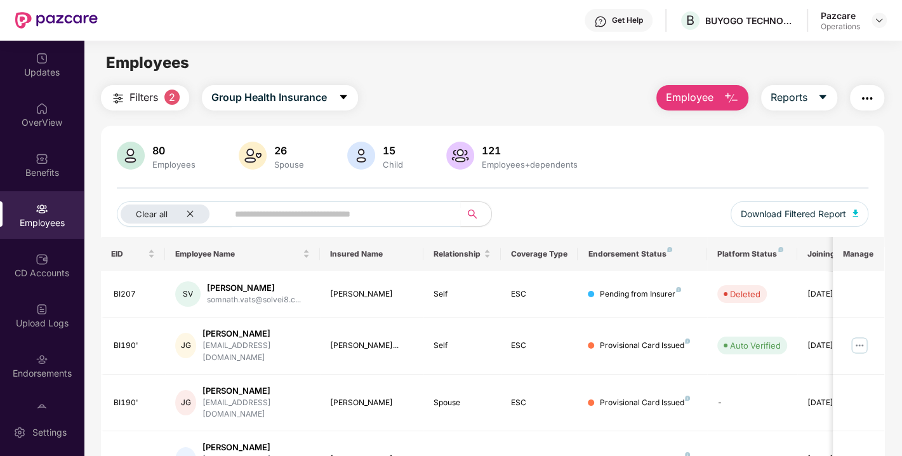
click at [865, 98] on img "button" at bounding box center [867, 98] width 15 height 15
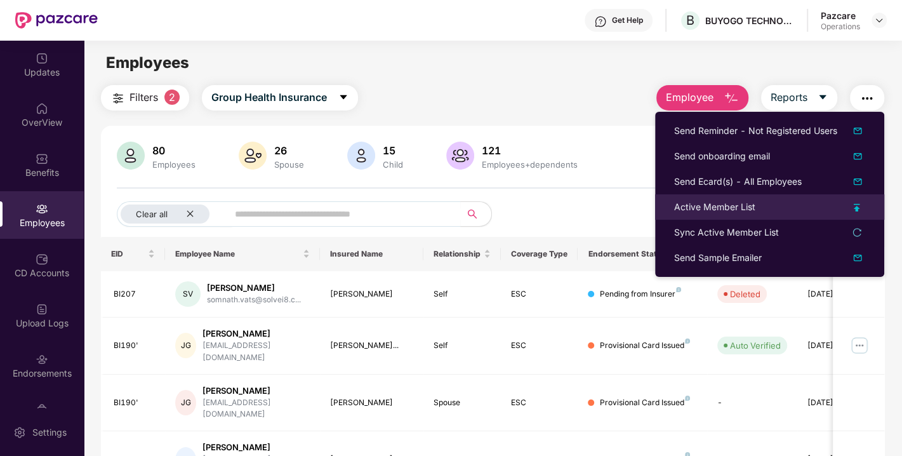
click at [718, 210] on div "Active Member List" at bounding box center [714, 207] width 81 height 14
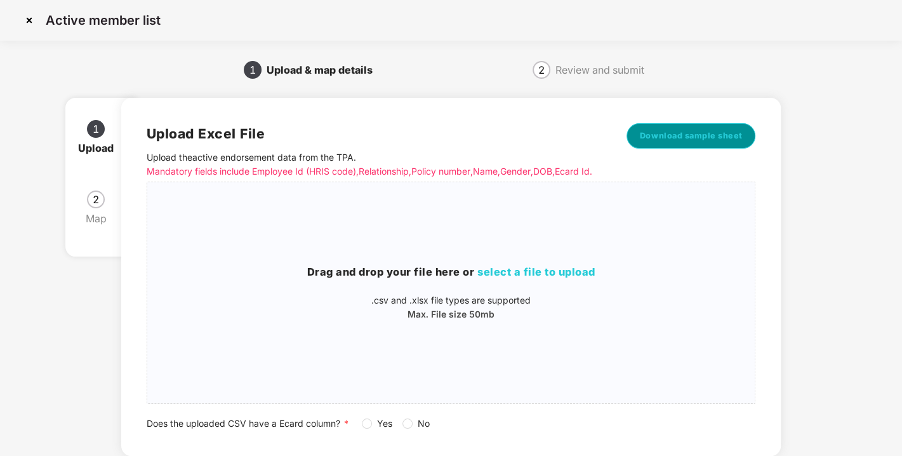
click at [680, 135] on span "Download sample sheet" at bounding box center [691, 136] width 103 height 13
click at [37, 16] on img at bounding box center [29, 20] width 20 height 20
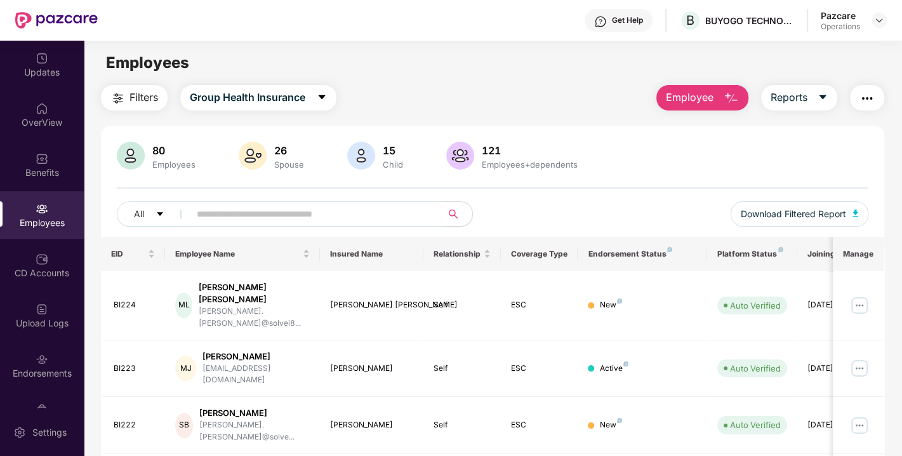
click at [130, 107] on button "Filters" at bounding box center [134, 97] width 67 height 25
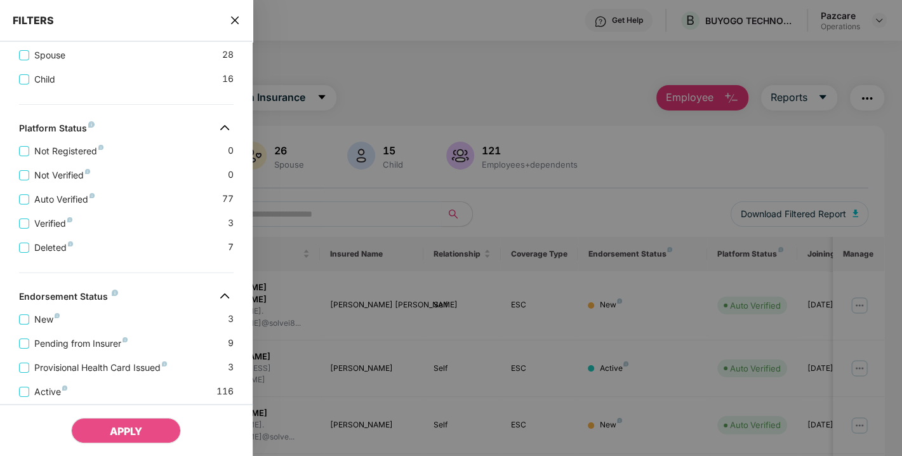
scroll to position [351, 0]
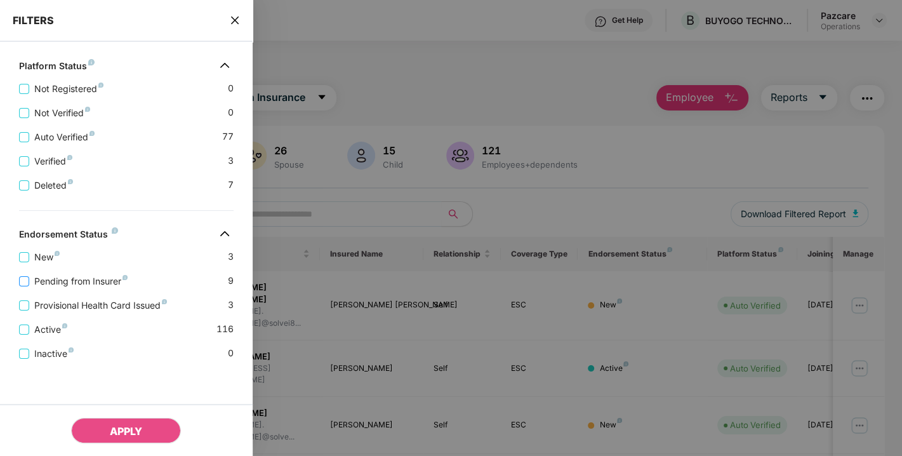
click at [50, 278] on span "Pending from Insurer" at bounding box center [81, 281] width 104 height 14
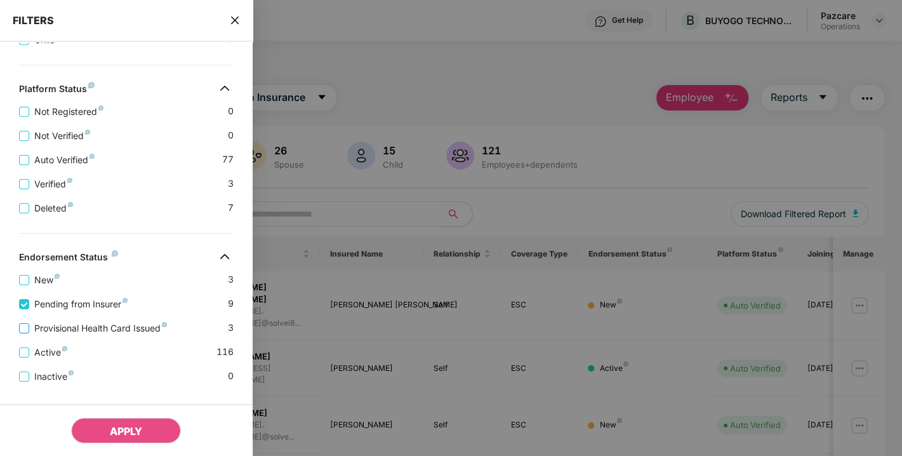
click at [72, 324] on span "Provisional Health Card Issued" at bounding box center [100, 328] width 143 height 14
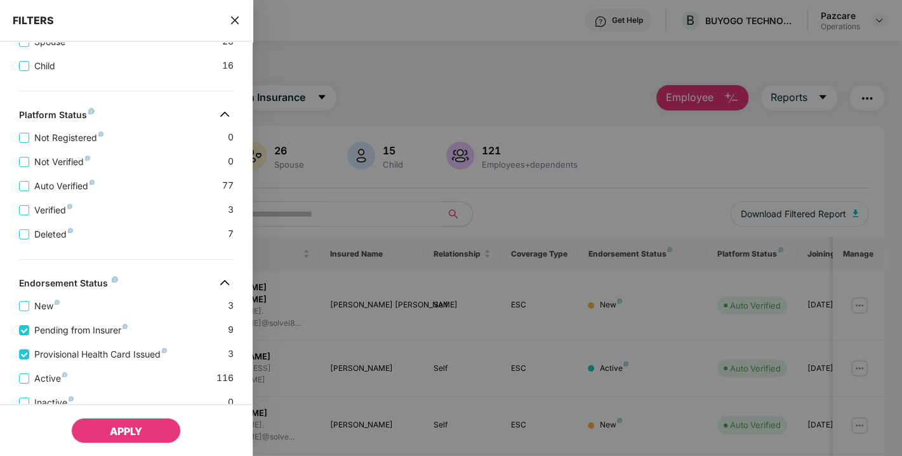
click at [130, 422] on button "APPLY" at bounding box center [126, 430] width 110 height 25
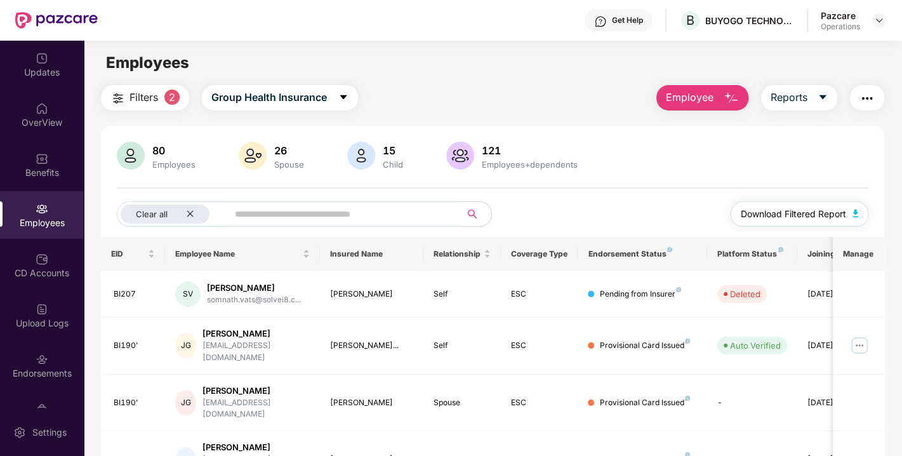
click at [860, 210] on button "Download Filtered Report" at bounding box center [800, 213] width 138 height 25
click at [265, 214] on div "Click to sort ascending" at bounding box center [241, 225] width 105 height 22
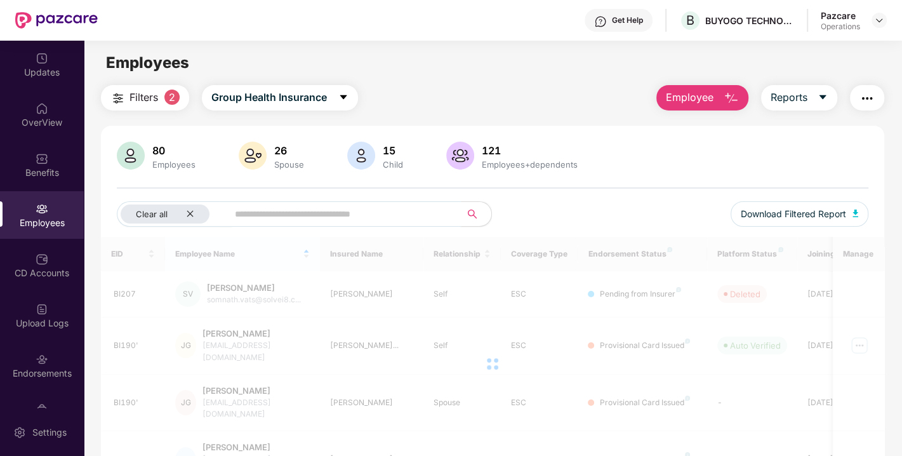
click at [349, 220] on input "text" at bounding box center [339, 213] width 209 height 19
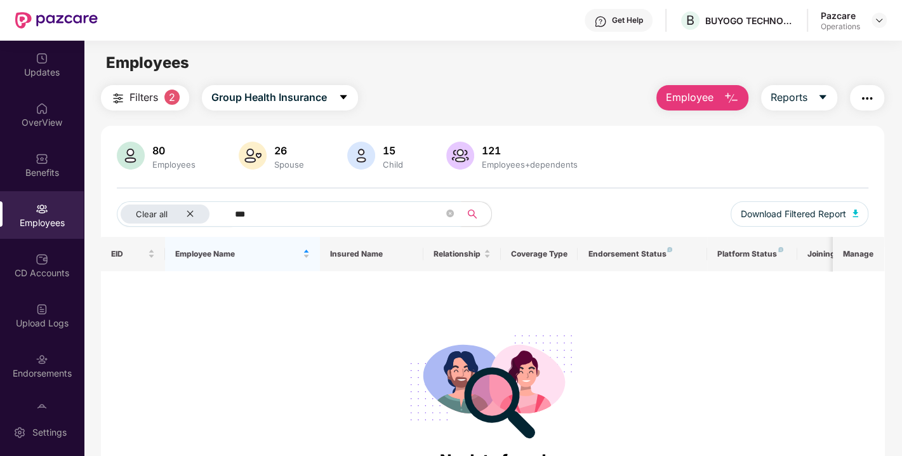
click at [291, 220] on input "***" at bounding box center [339, 213] width 209 height 19
type input "*"
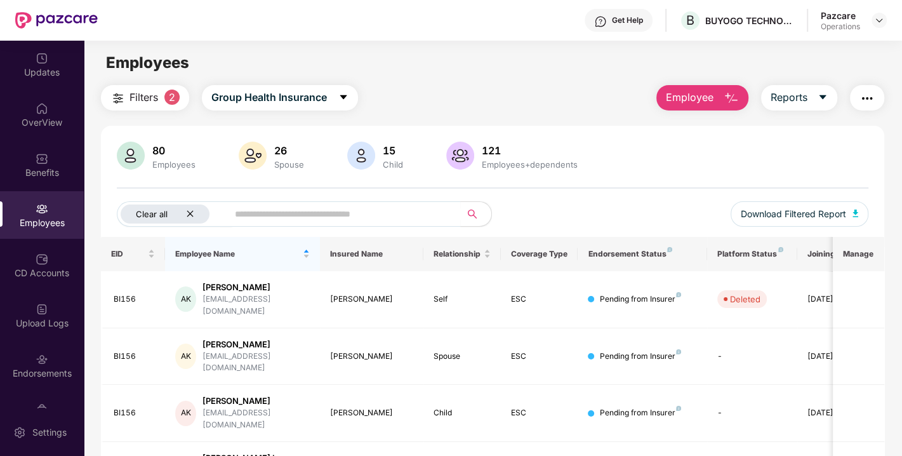
click at [190, 212] on icon "close" at bounding box center [190, 214] width 8 height 8
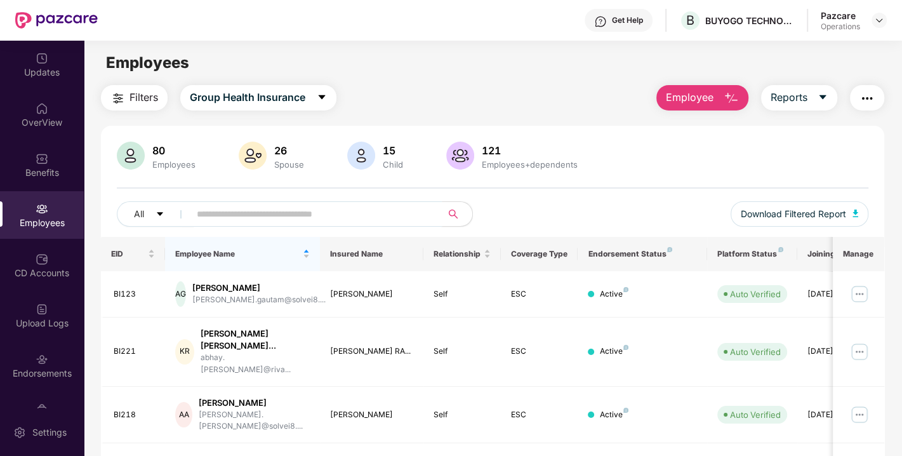
click at [236, 209] on input "text" at bounding box center [311, 213] width 228 height 19
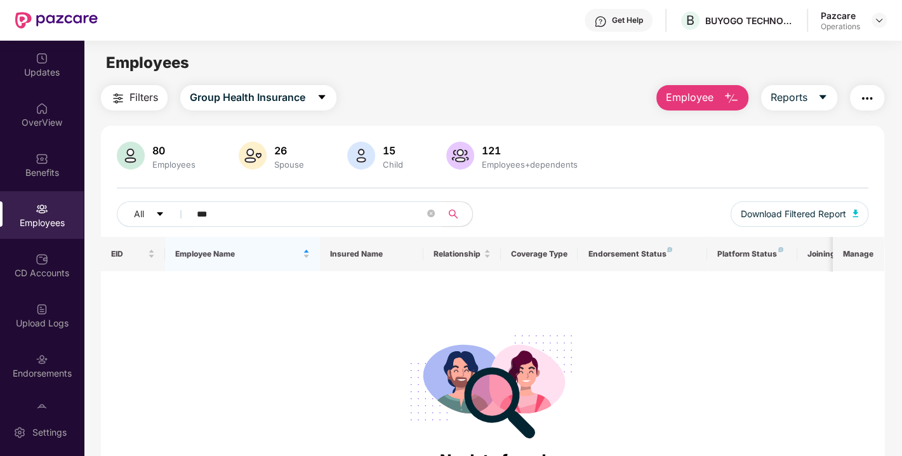
type input "***"
click at [38, 211] on img at bounding box center [42, 209] width 13 height 13
click at [147, 210] on button "All" at bounding box center [155, 213] width 77 height 25
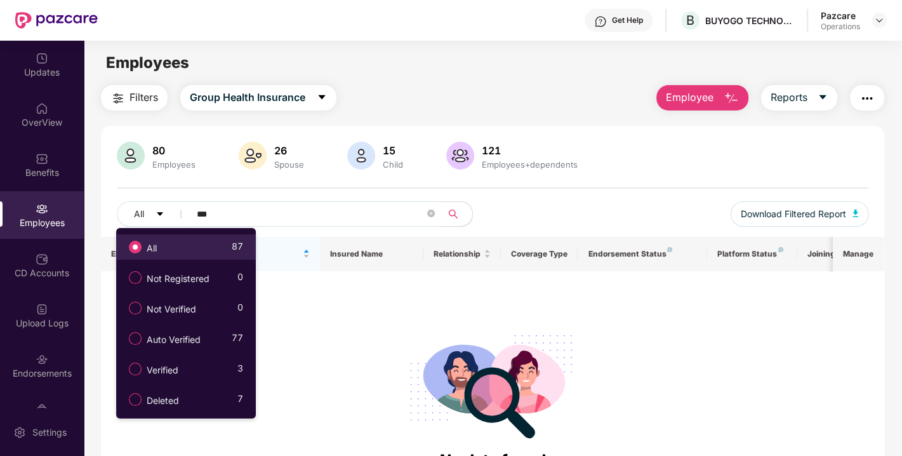
click at [185, 245] on div "All 87" at bounding box center [183, 247] width 121 height 22
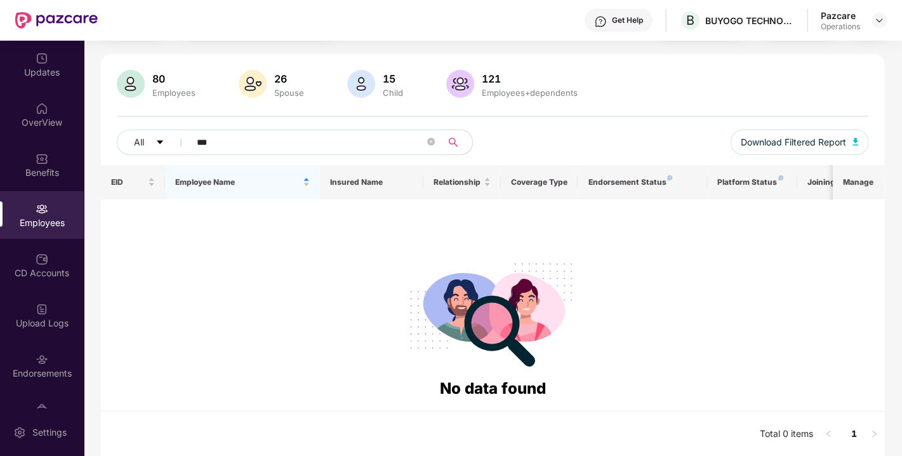
scroll to position [0, 0]
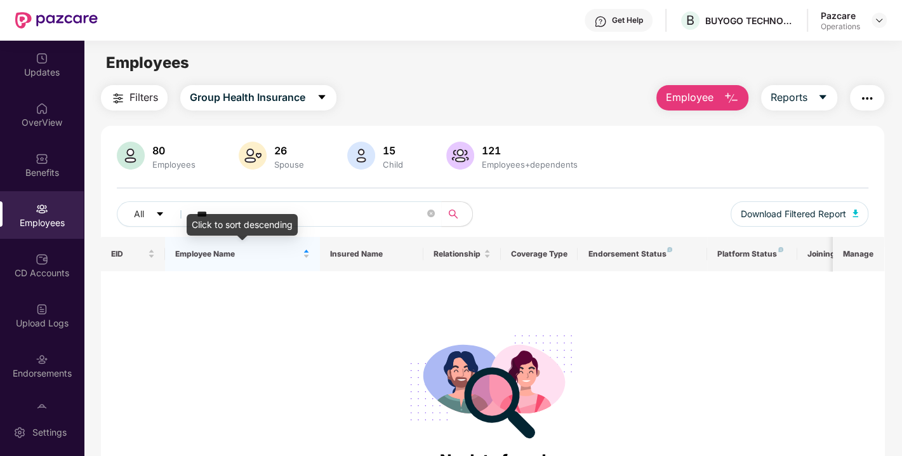
click at [192, 215] on div "Click to sort descending" at bounding box center [242, 225] width 111 height 22
click at [236, 211] on input "***" at bounding box center [311, 213] width 228 height 19
click at [874, 98] on img "button" at bounding box center [867, 98] width 15 height 15
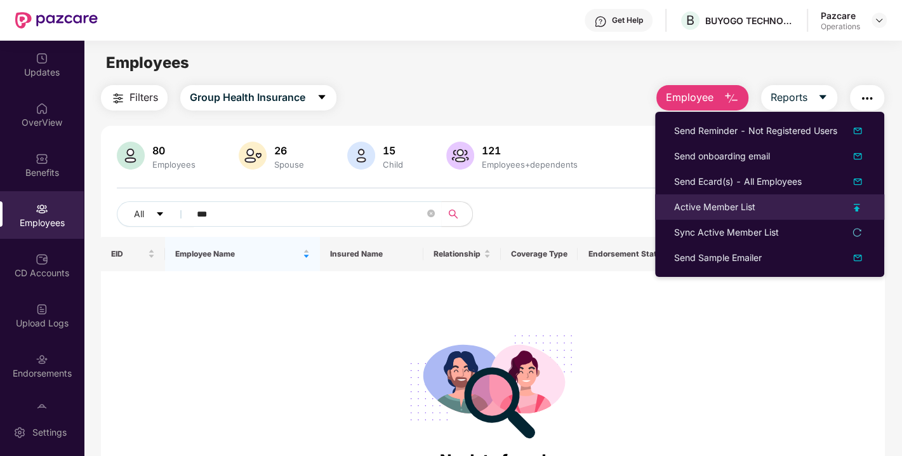
click at [710, 210] on div "Active Member List" at bounding box center [714, 207] width 81 height 14
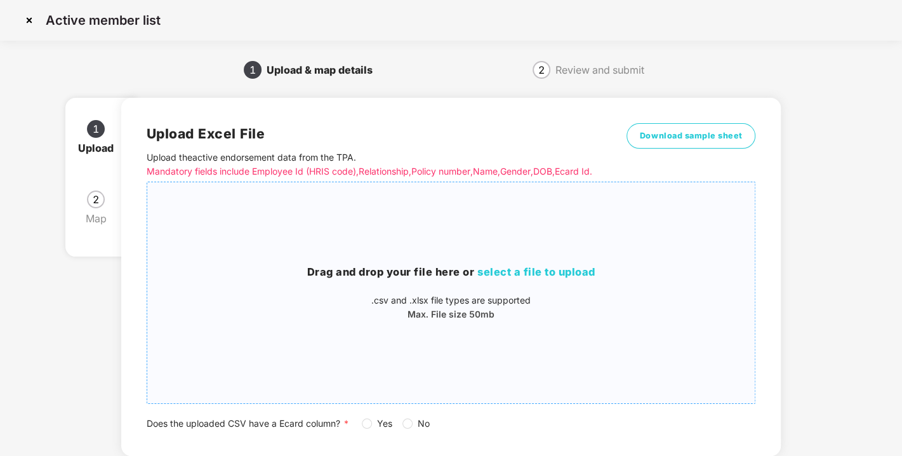
click at [517, 279] on h3 "Drag and drop your file here or select a file to upload" at bounding box center [451, 272] width 608 height 17
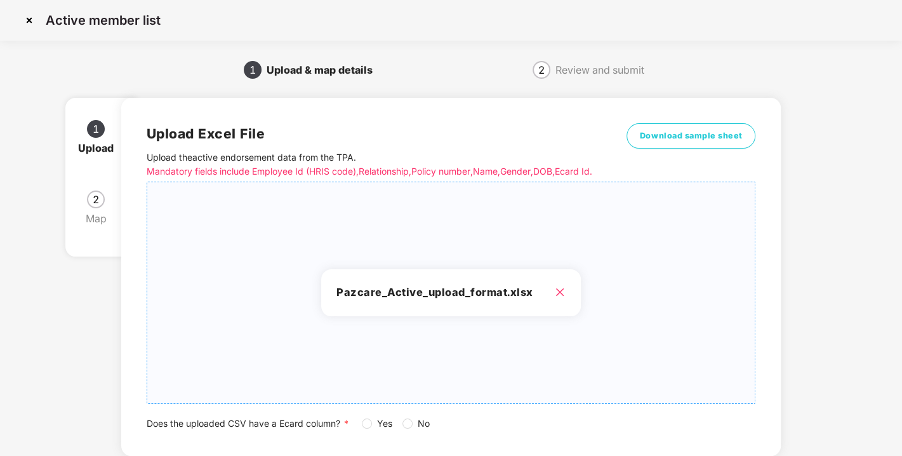
scroll to position [93, 0]
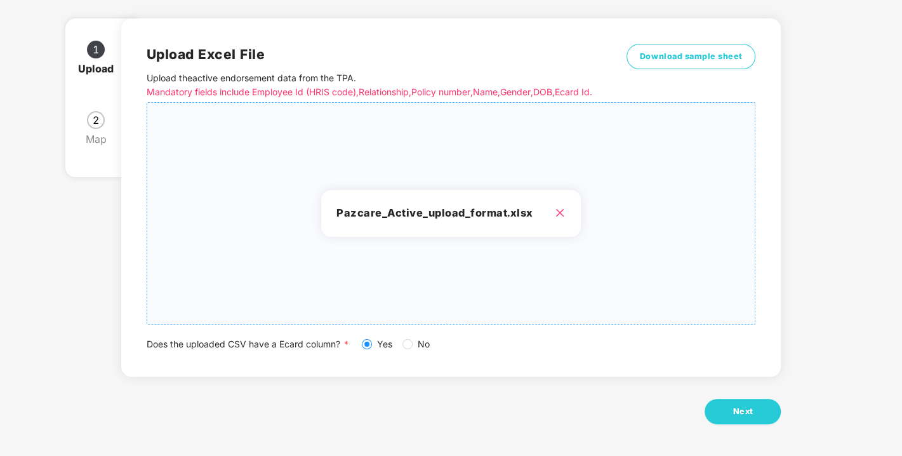
click at [557, 214] on icon "close" at bounding box center [560, 213] width 10 height 10
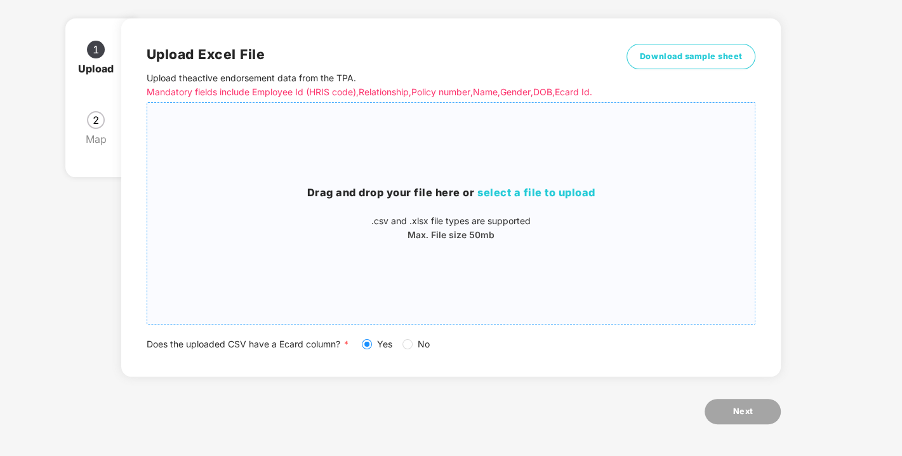
click at [548, 188] on span "select a file to upload" at bounding box center [537, 192] width 118 height 13
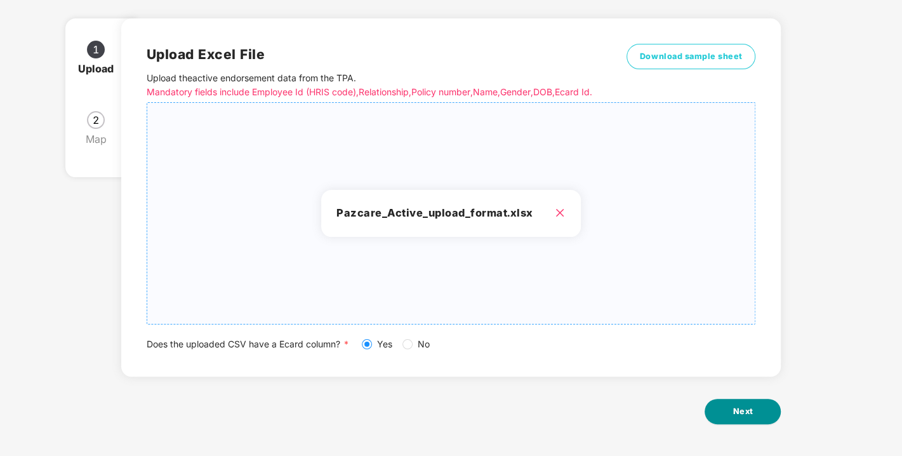
click at [740, 413] on span "Next" at bounding box center [743, 411] width 20 height 13
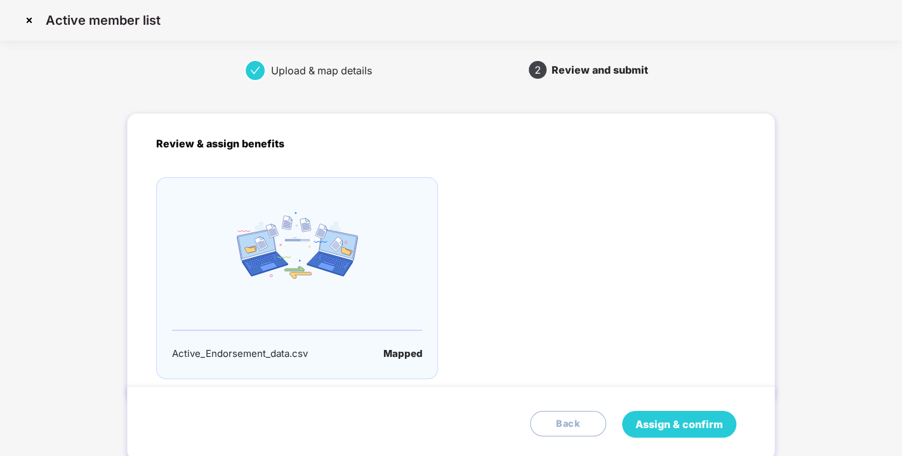
click at [697, 422] on span "Assign & confirm" at bounding box center [680, 425] width 88 height 16
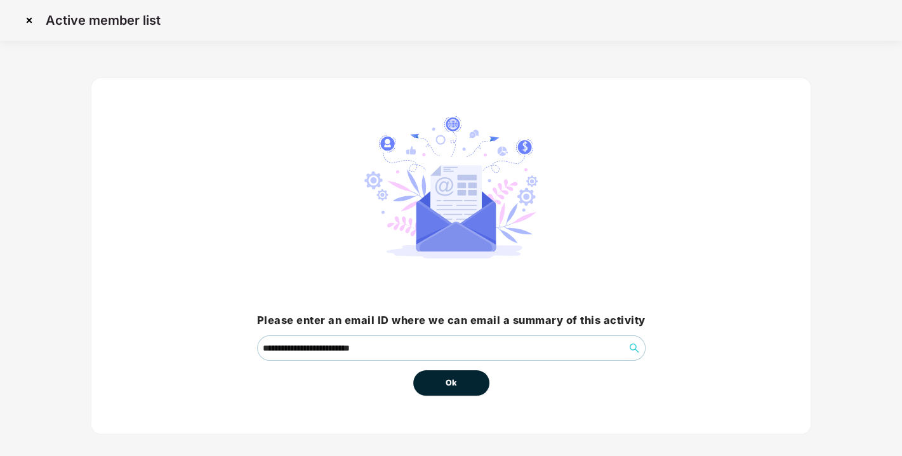
click at [484, 381] on button "Ok" at bounding box center [451, 382] width 76 height 25
click at [441, 382] on button "Ok" at bounding box center [451, 382] width 76 height 25
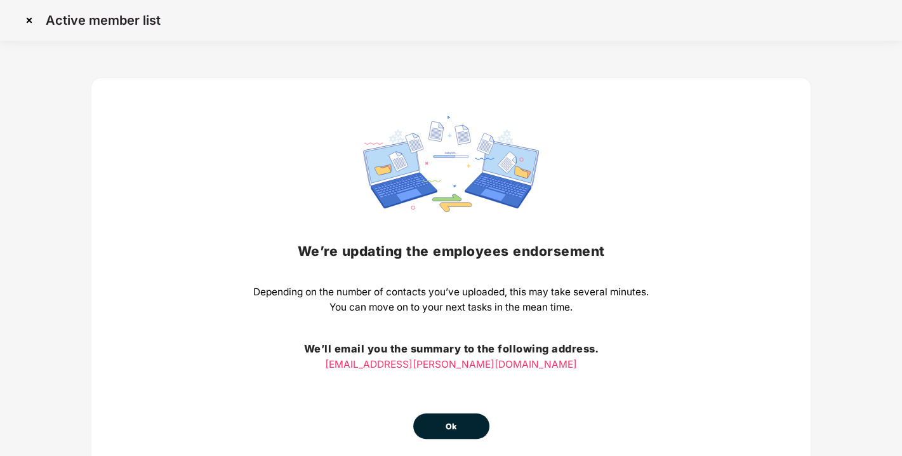
click at [455, 422] on span "Ok" at bounding box center [451, 426] width 11 height 13
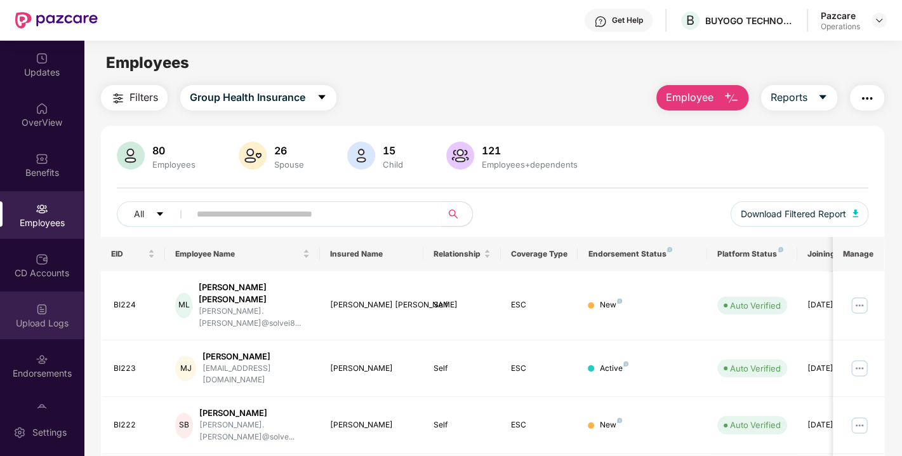
click at [37, 322] on div "Upload Logs" at bounding box center [42, 323] width 84 height 13
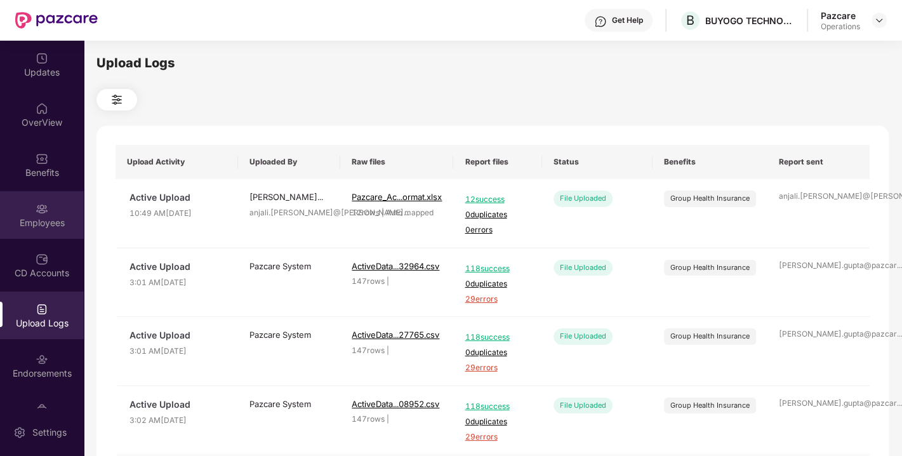
click at [32, 203] on div "Employees" at bounding box center [42, 215] width 84 height 48
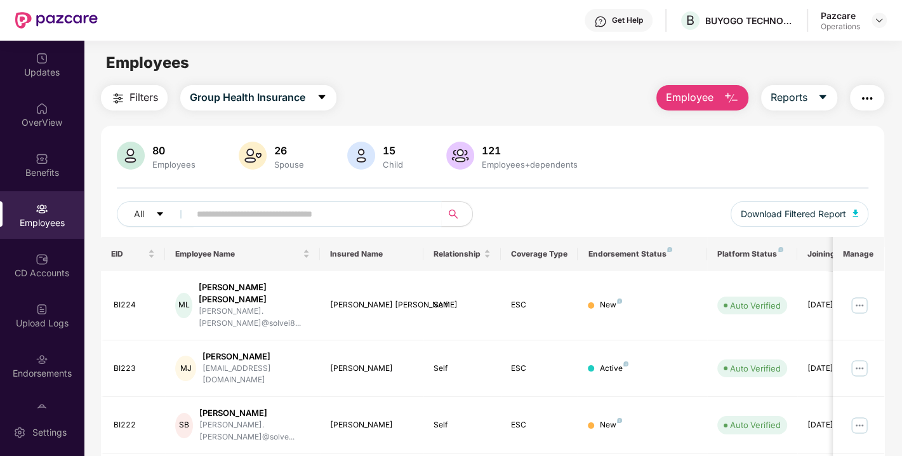
click at [157, 101] on span "Filters" at bounding box center [144, 98] width 29 height 16
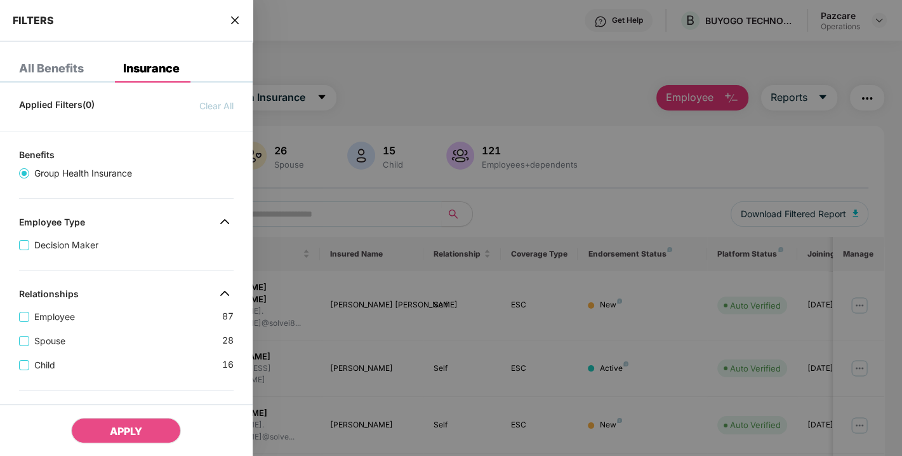
scroll to position [351, 0]
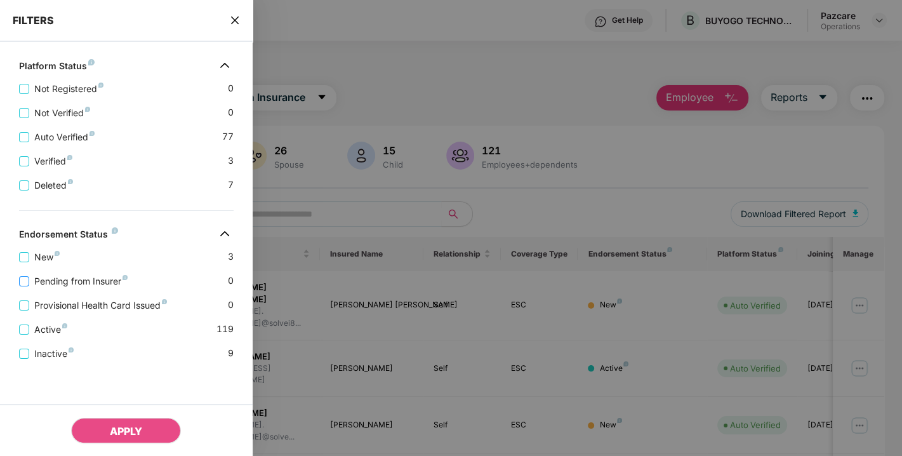
click at [70, 276] on span "Pending from Insurer" at bounding box center [81, 281] width 104 height 14
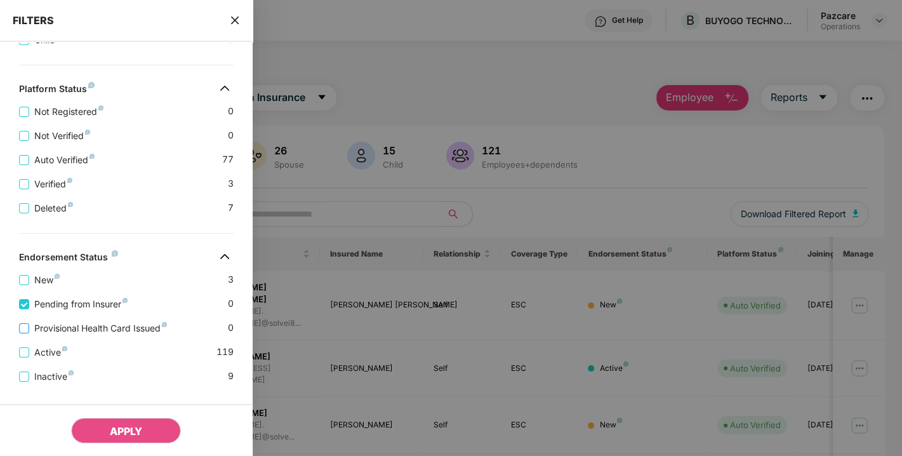
click at [69, 326] on span "Provisional Health Card Issued" at bounding box center [100, 328] width 143 height 14
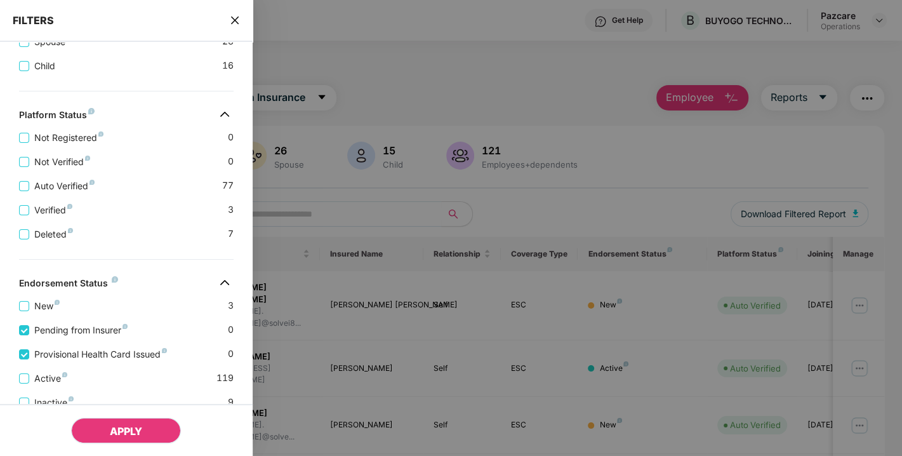
click at [112, 432] on span "APPLY" at bounding box center [126, 431] width 32 height 13
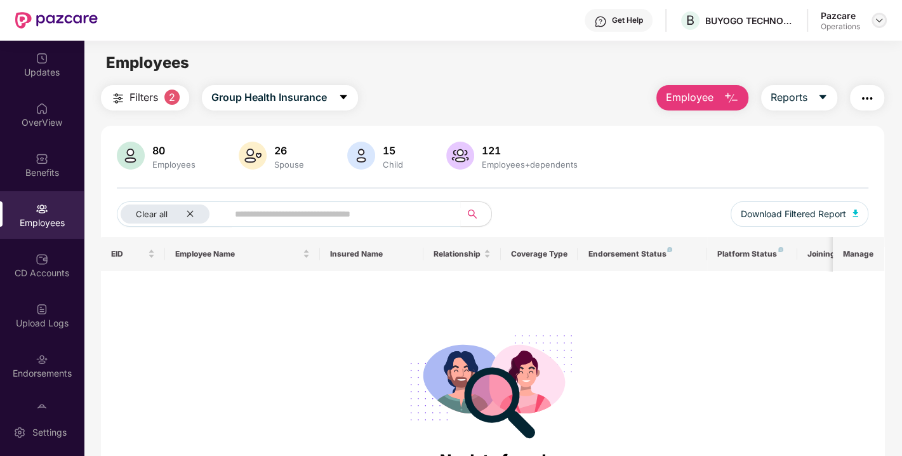
click at [875, 18] on img at bounding box center [879, 20] width 10 height 10
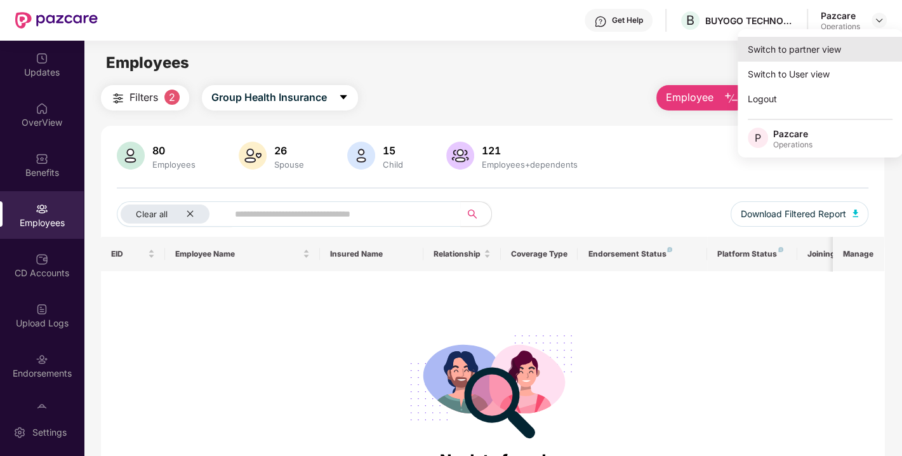
click at [811, 49] on div "Switch to partner view" at bounding box center [820, 49] width 165 height 25
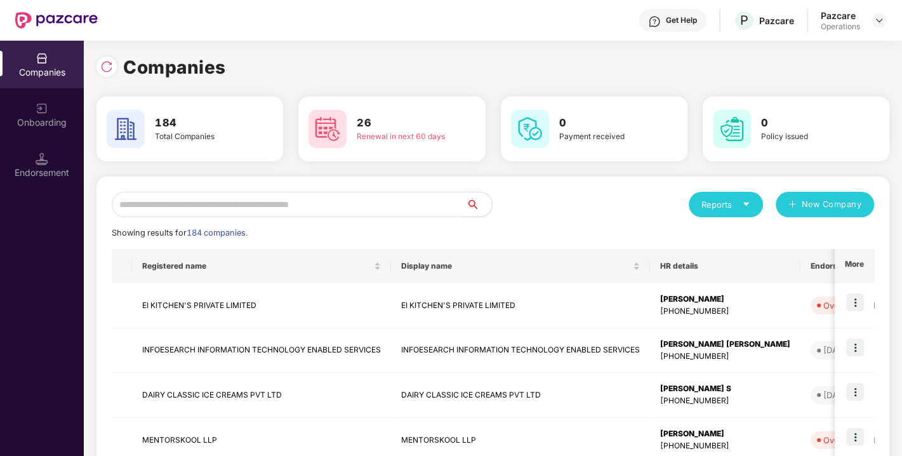
click at [357, 203] on input "text" at bounding box center [289, 204] width 355 height 25
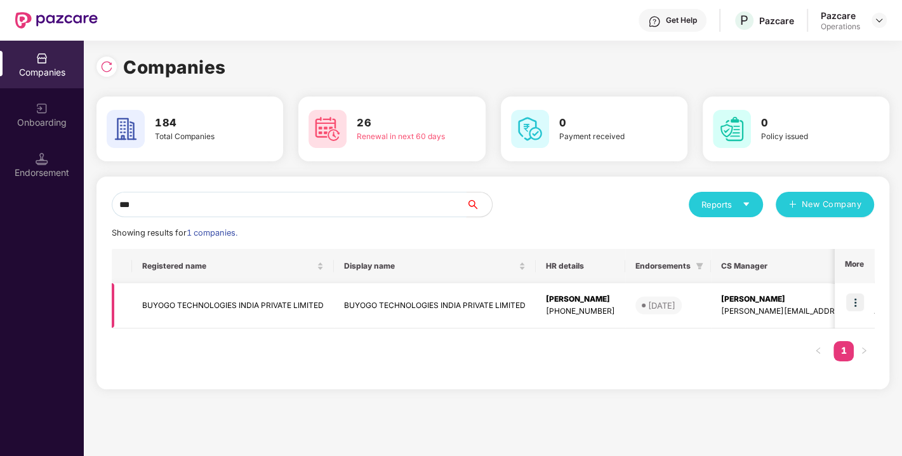
type input "***"
click at [246, 303] on td "BUYOGO TECHNOLOGIES INDIA PRIVATE LIMITED" at bounding box center [233, 305] width 202 height 45
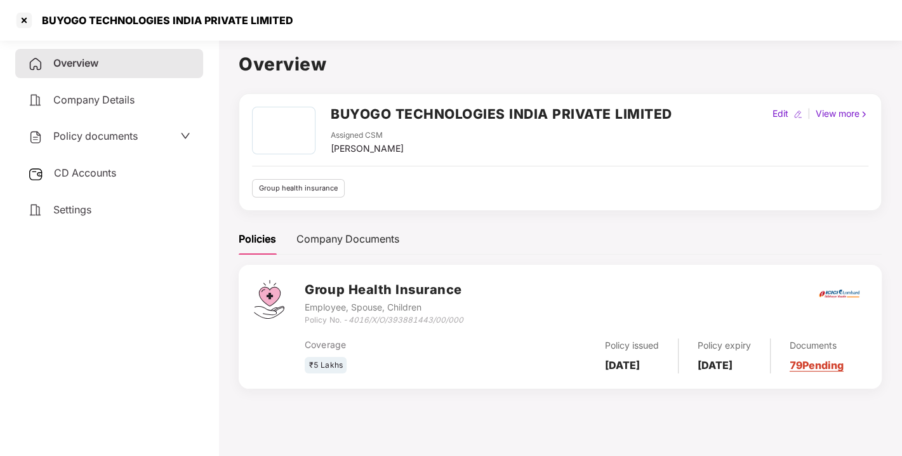
click at [95, 130] on span "Policy documents" at bounding box center [95, 136] width 84 height 13
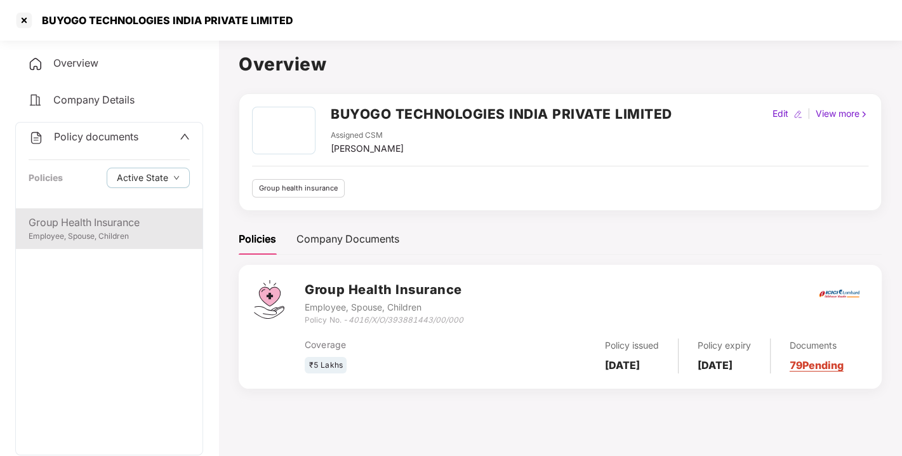
click at [102, 219] on div "Group Health Insurance" at bounding box center [109, 223] width 161 height 16
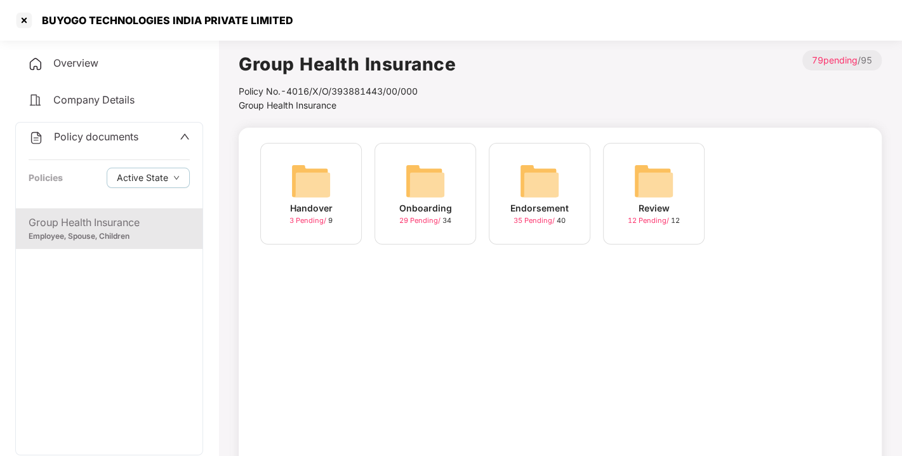
click at [557, 168] on img at bounding box center [539, 181] width 41 height 41
click at [665, 176] on img at bounding box center [654, 181] width 41 height 41
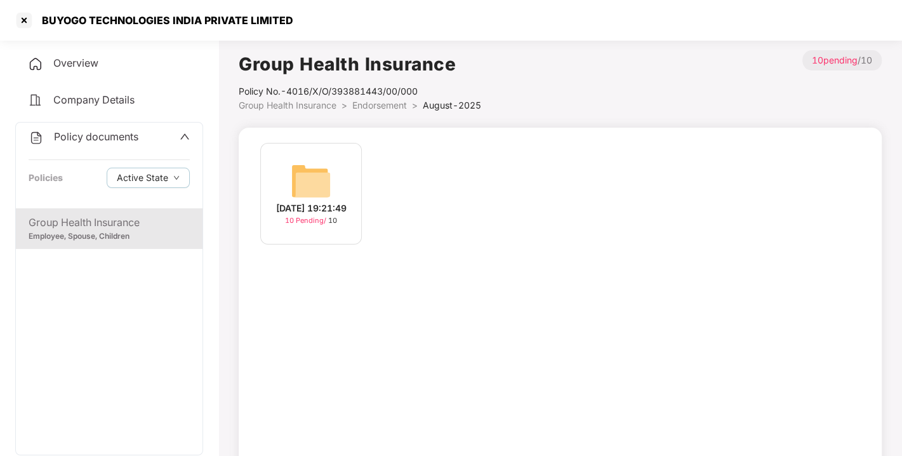
click at [318, 163] on img at bounding box center [311, 181] width 41 height 41
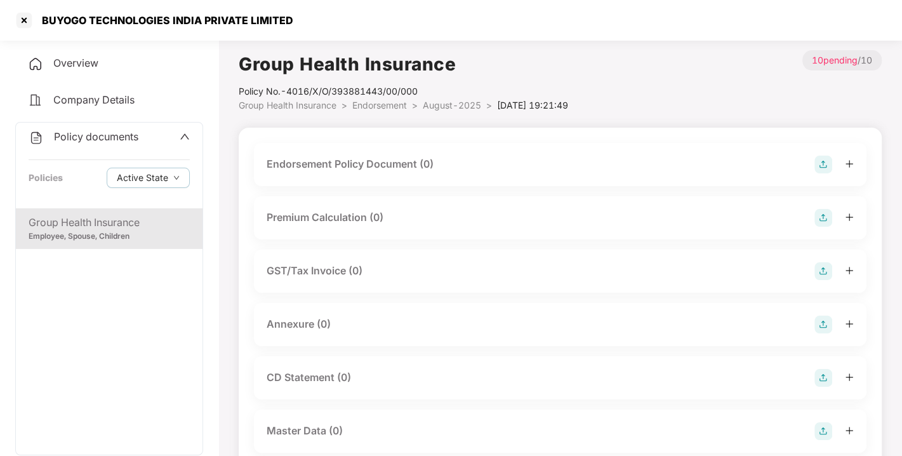
click at [827, 158] on img at bounding box center [824, 165] width 18 height 18
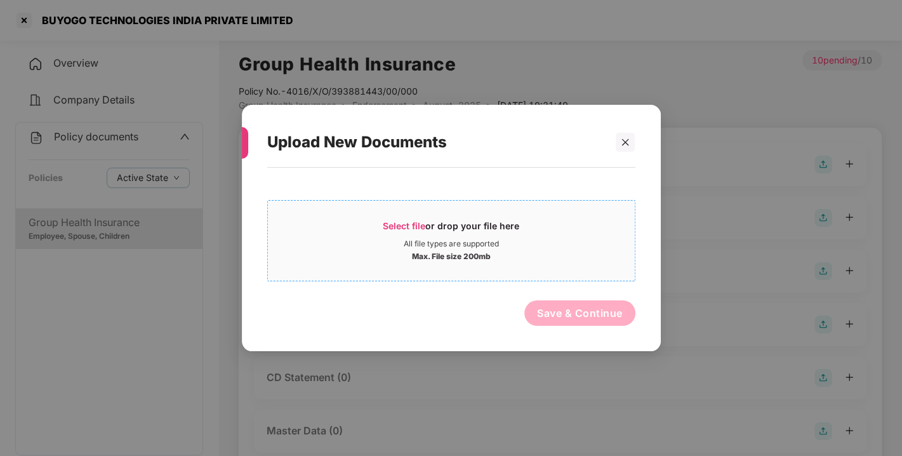
click at [414, 220] on span "Select file" at bounding box center [404, 225] width 43 height 11
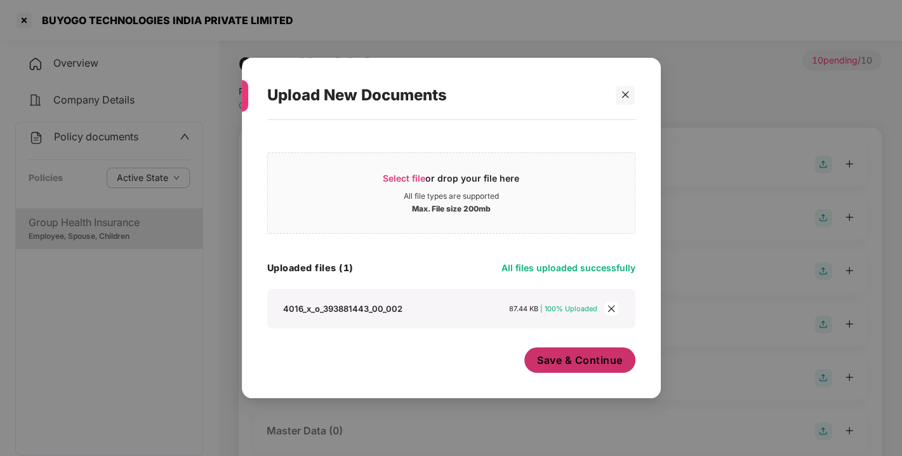
click at [578, 360] on span "Save & Continue" at bounding box center [580, 360] width 86 height 14
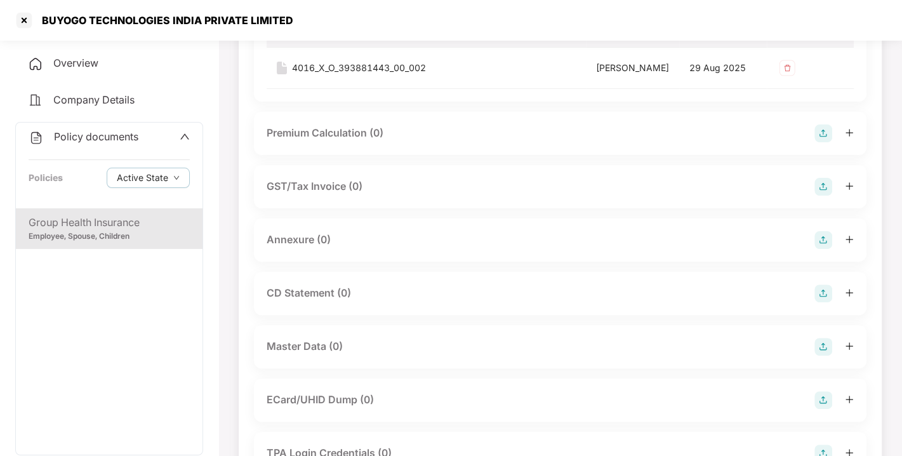
scroll to position [178, 0]
click at [828, 247] on img at bounding box center [824, 238] width 18 height 18
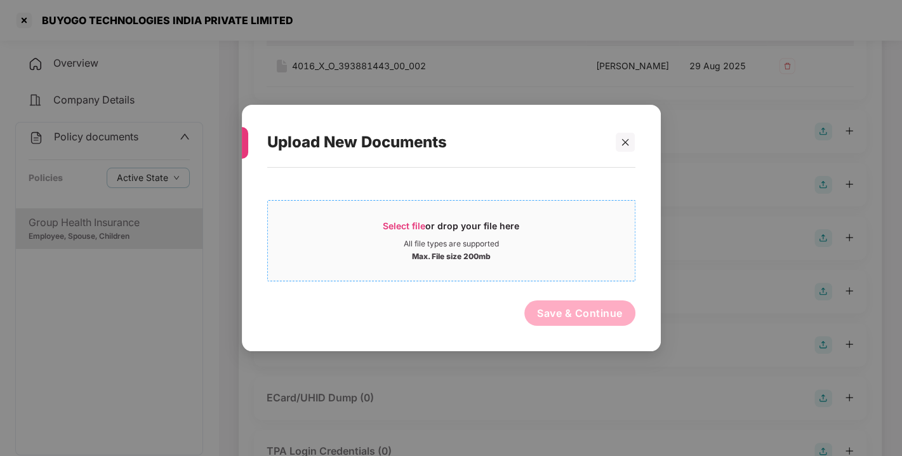
click at [401, 217] on span "Select file or drop your file here All file types are supported Max. File size …" at bounding box center [451, 240] width 367 height 61
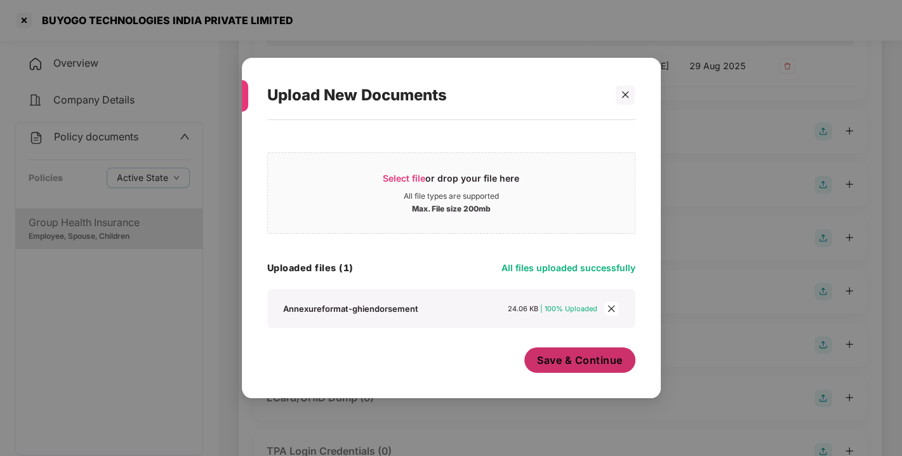
click at [598, 354] on span "Save & Continue" at bounding box center [580, 360] width 86 height 14
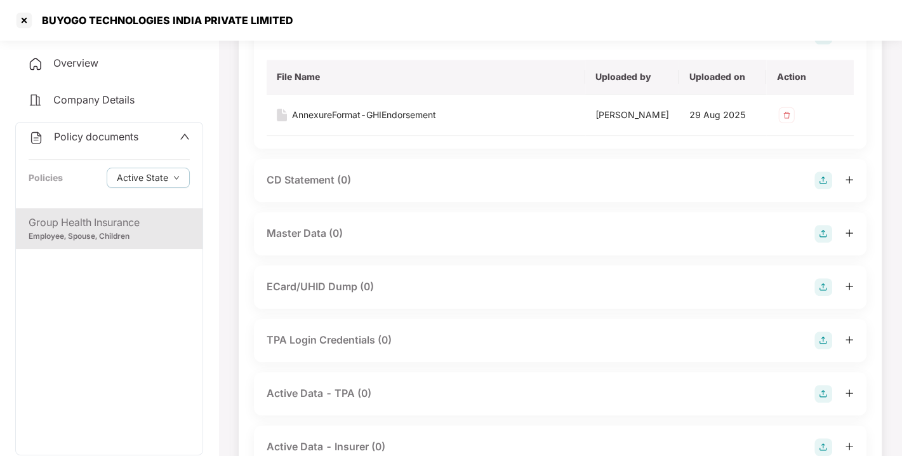
scroll to position [383, 0]
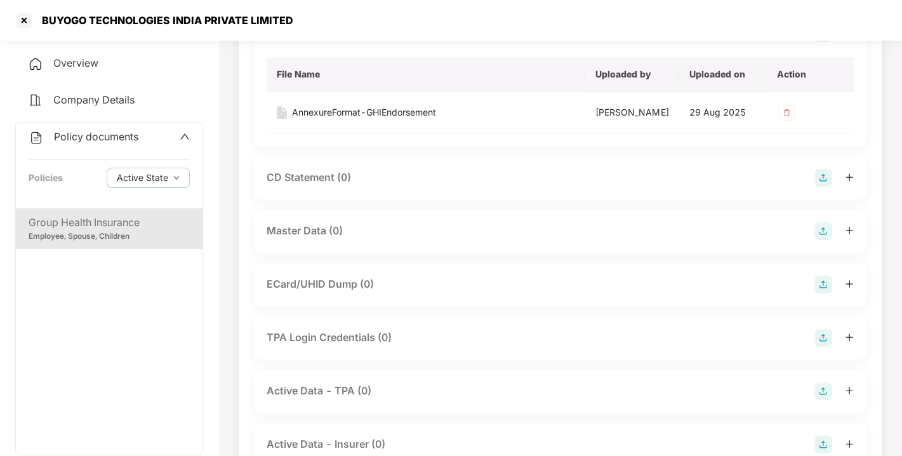
click at [817, 240] on img at bounding box center [824, 231] width 18 height 18
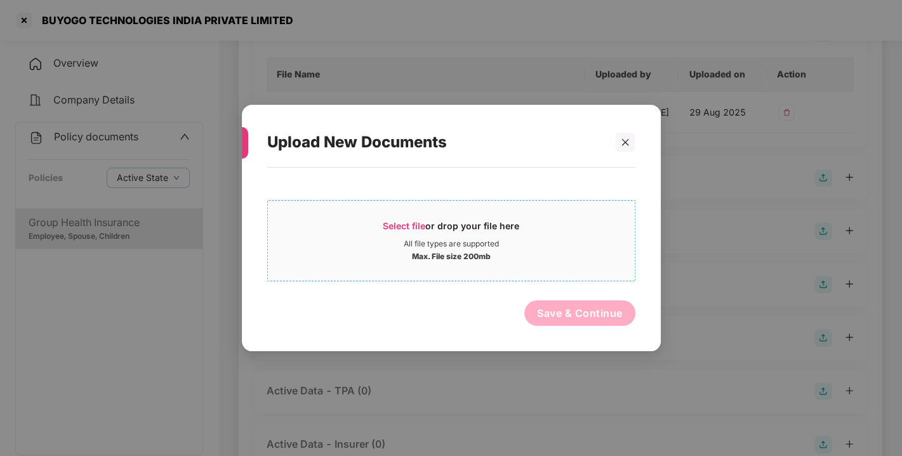
click at [397, 227] on span "Select file" at bounding box center [404, 225] width 43 height 11
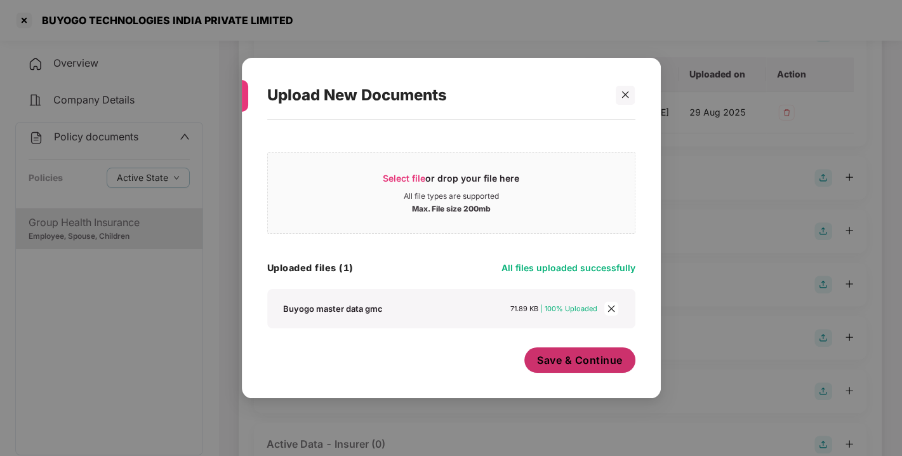
click at [564, 361] on span "Save & Continue" at bounding box center [580, 360] width 86 height 14
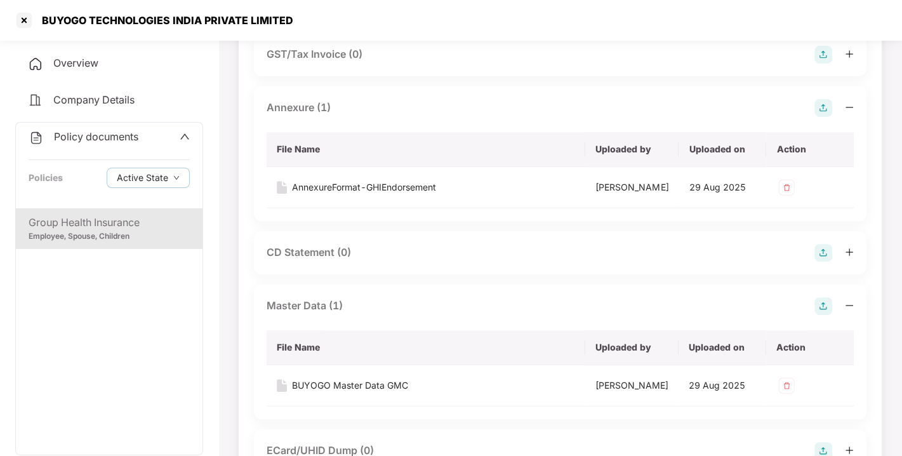
scroll to position [0, 0]
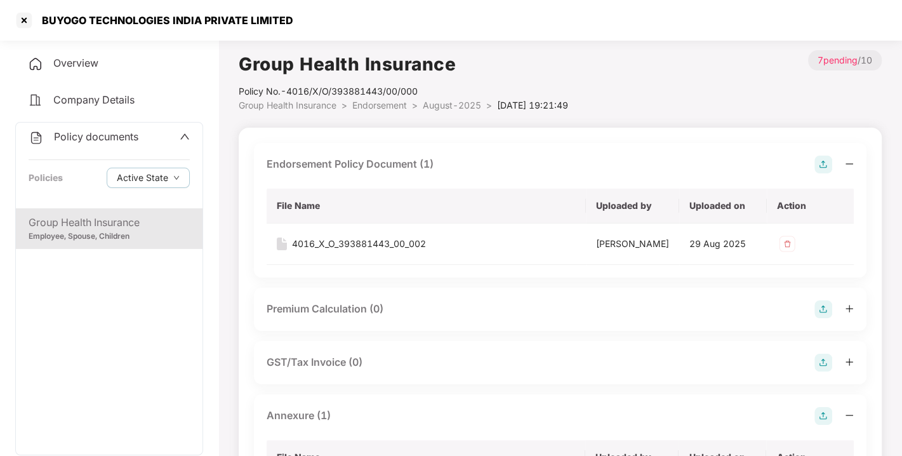
click at [366, 98] on div "Policy No.- 4016/X/O/393881443/00/000" at bounding box center [404, 91] width 330 height 14
click at [373, 100] on span "Endorsement" at bounding box center [379, 105] width 55 height 11
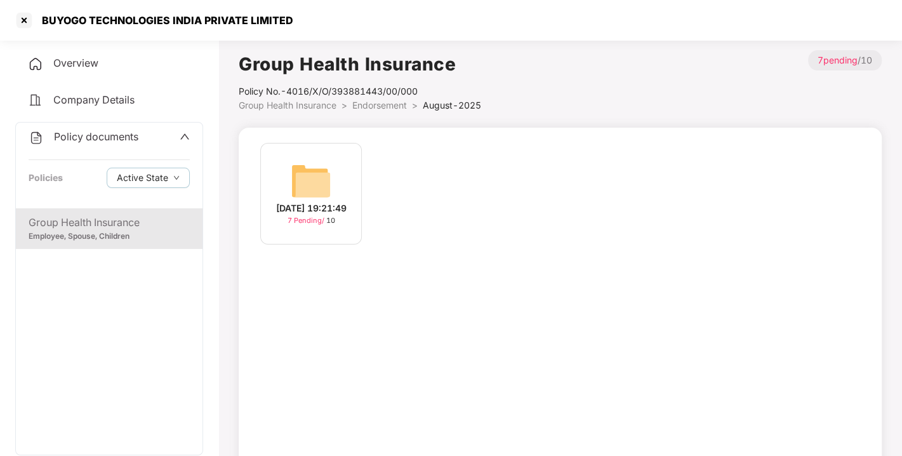
click at [373, 100] on span "Endorsement" at bounding box center [379, 105] width 55 height 11
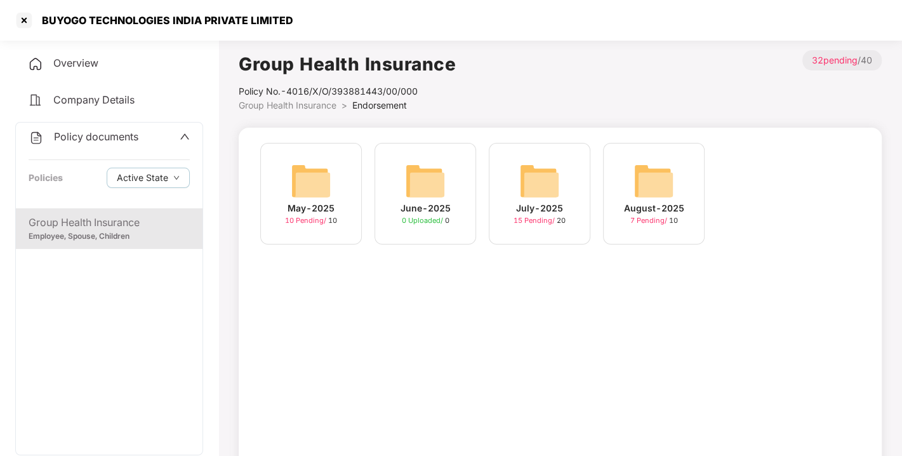
click at [82, 141] on span "Policy documents" at bounding box center [96, 136] width 84 height 13
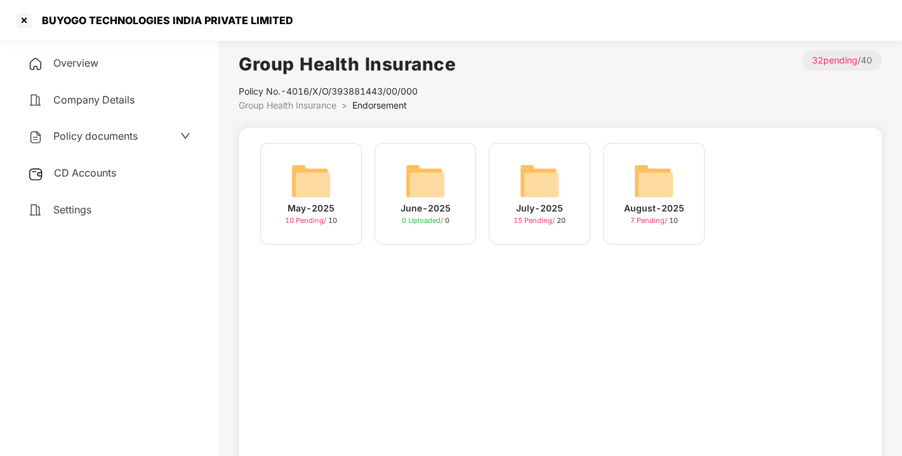
click at [92, 175] on span "CD Accounts" at bounding box center [85, 172] width 62 height 13
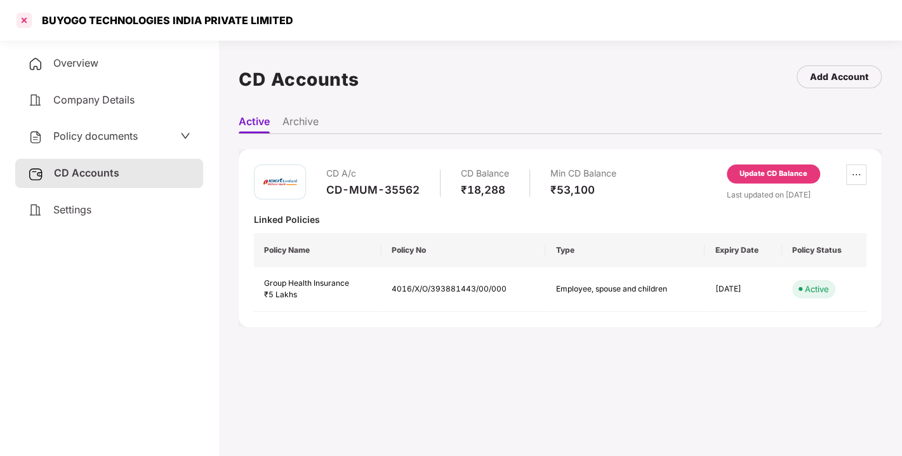
click at [20, 20] on div at bounding box center [24, 20] width 20 height 20
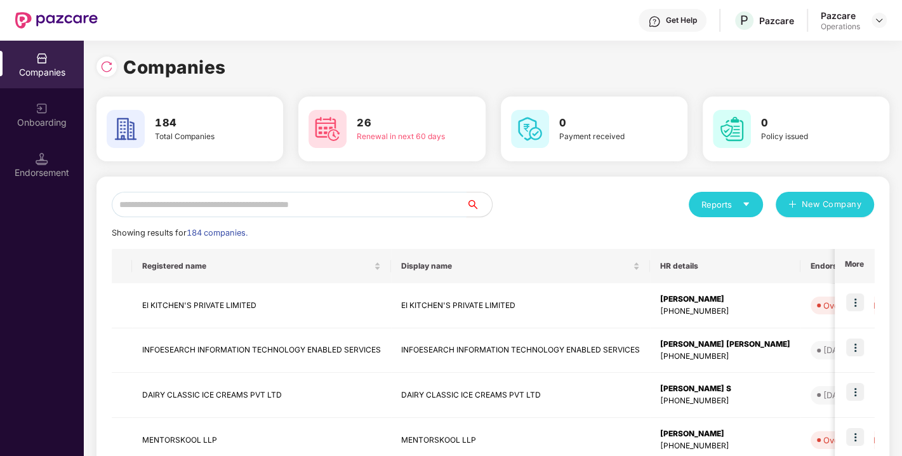
click at [159, 202] on input "text" at bounding box center [289, 204] width 355 height 25
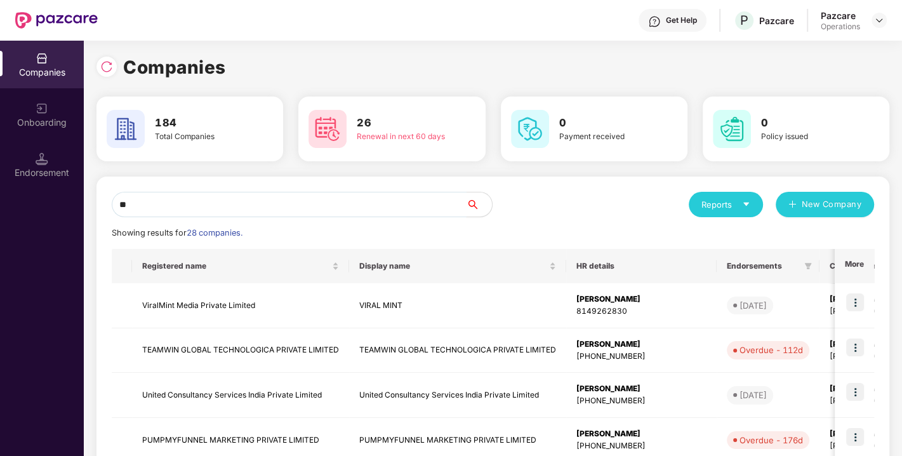
type input "*"
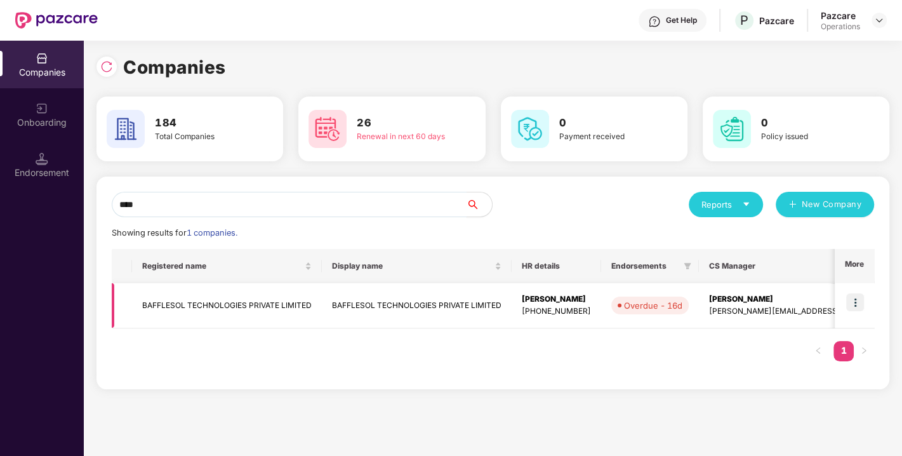
type input "****"
click at [176, 297] on td "BAFFLESOL TECHNOLOGIES PRIVATE LIMITED" at bounding box center [227, 305] width 190 height 45
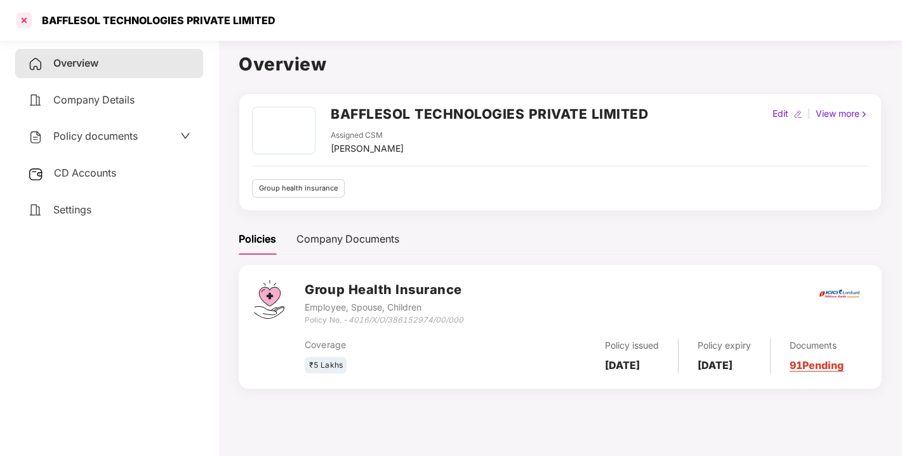
click at [23, 18] on div at bounding box center [24, 20] width 20 height 20
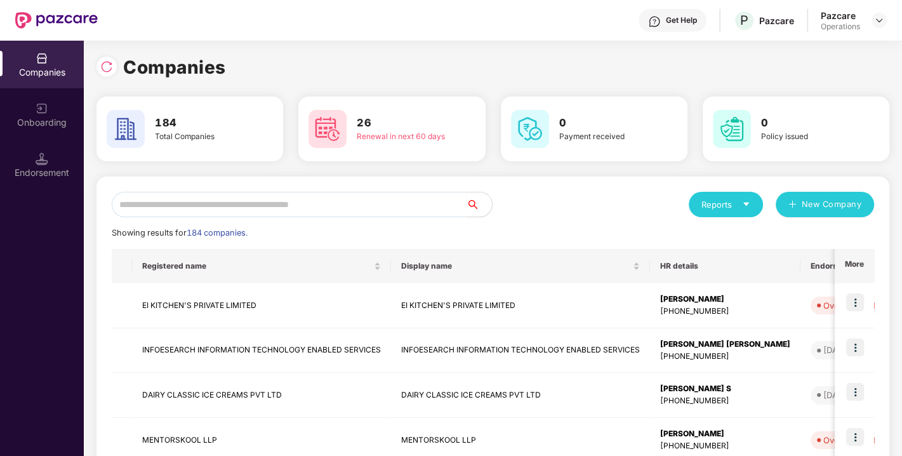
click at [546, 213] on div "Reports New Company" at bounding box center [684, 204] width 382 height 25
click at [210, 212] on input "text" at bounding box center [289, 204] width 355 height 25
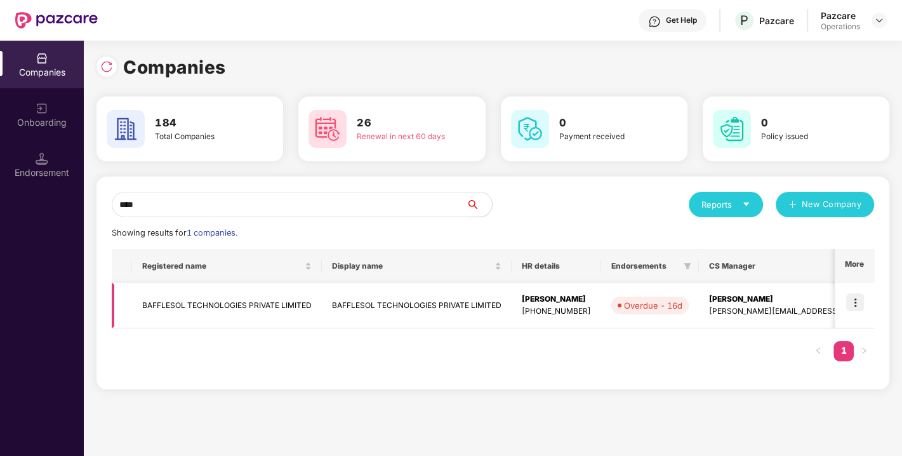
type input "****"
click at [201, 301] on td "BAFFLESOL TECHNOLOGIES PRIVATE LIMITED" at bounding box center [227, 305] width 190 height 45
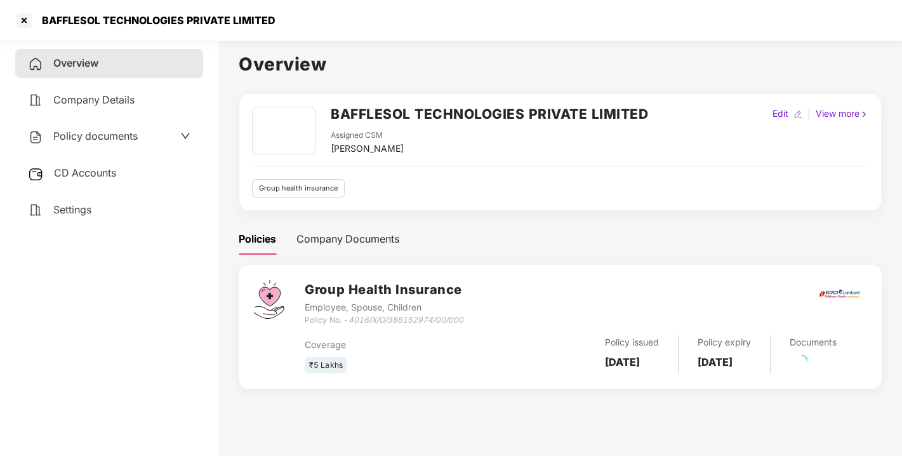
click at [104, 176] on span "CD Accounts" at bounding box center [85, 172] width 62 height 13
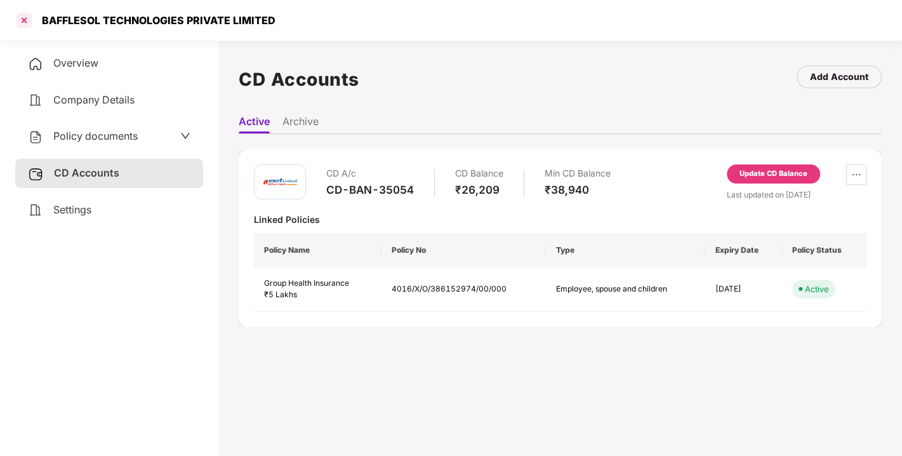
click at [20, 16] on div at bounding box center [24, 20] width 20 height 20
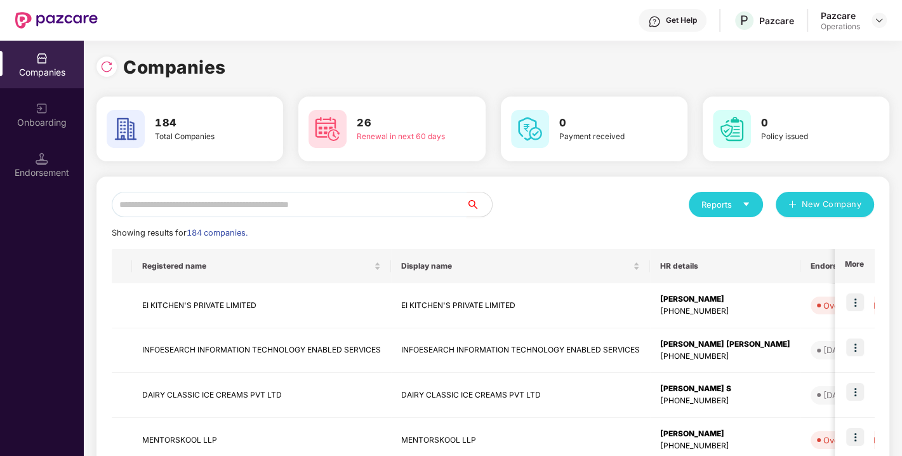
click at [326, 197] on input "text" at bounding box center [289, 204] width 355 height 25
click at [341, 205] on input "text" at bounding box center [289, 204] width 355 height 25
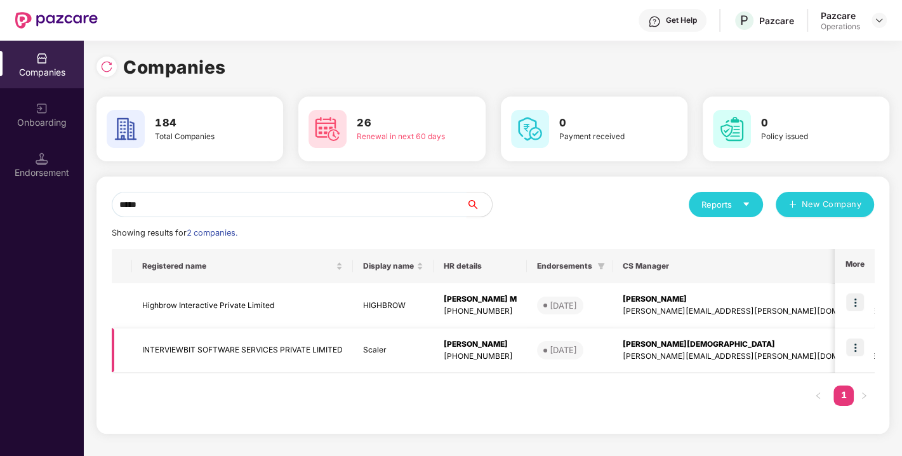
type input "*****"
click at [854, 346] on img at bounding box center [855, 347] width 18 height 18
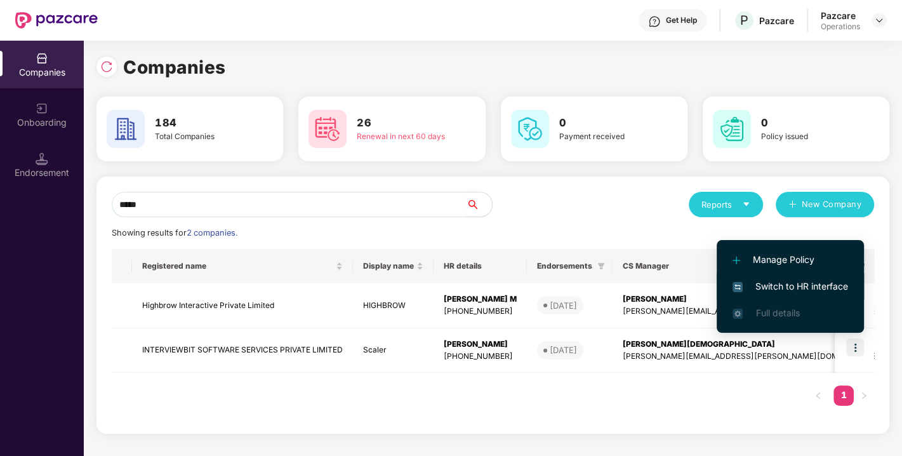
click at [788, 279] on span "Switch to HR interface" at bounding box center [791, 286] width 116 height 14
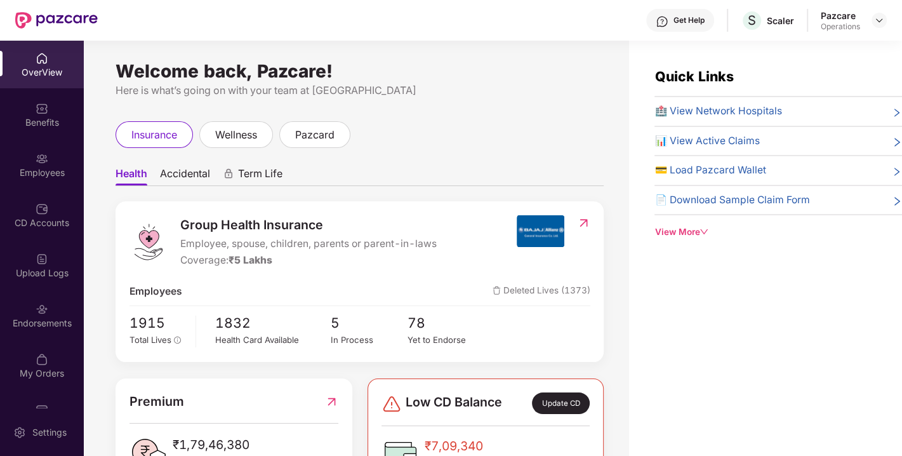
click at [36, 312] on img at bounding box center [42, 309] width 13 height 13
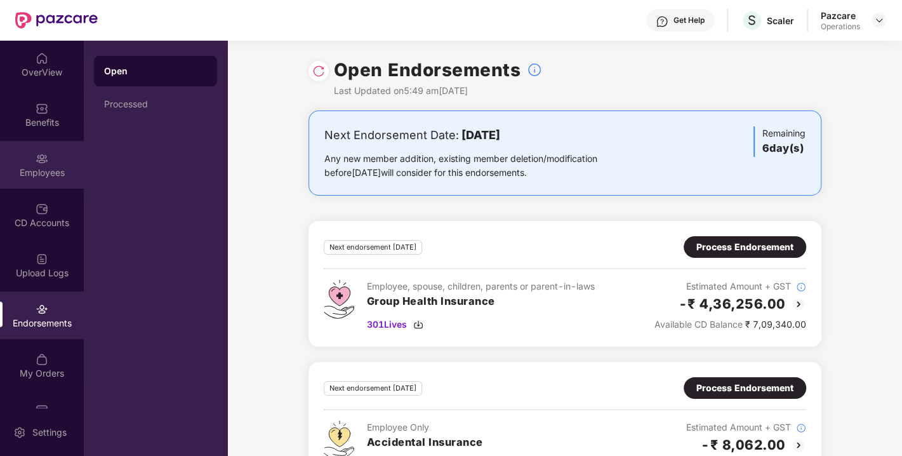
click at [37, 161] on img at bounding box center [42, 158] width 13 height 13
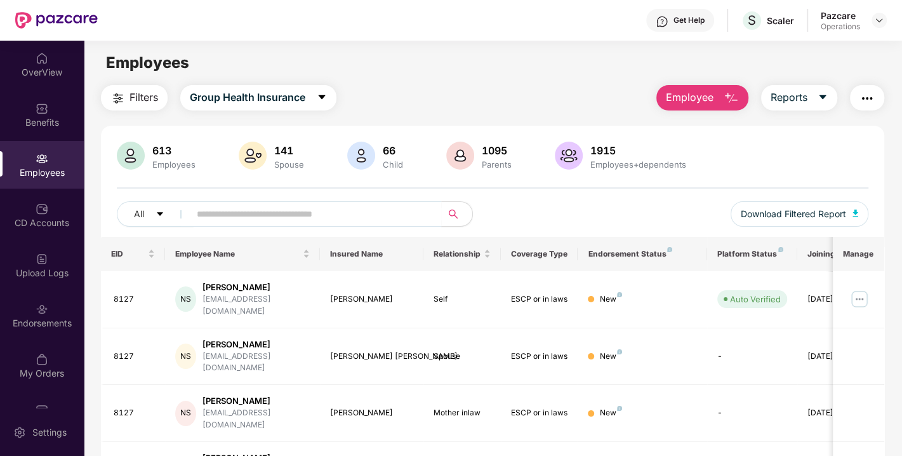
click at [149, 97] on span "Filters" at bounding box center [144, 98] width 29 height 16
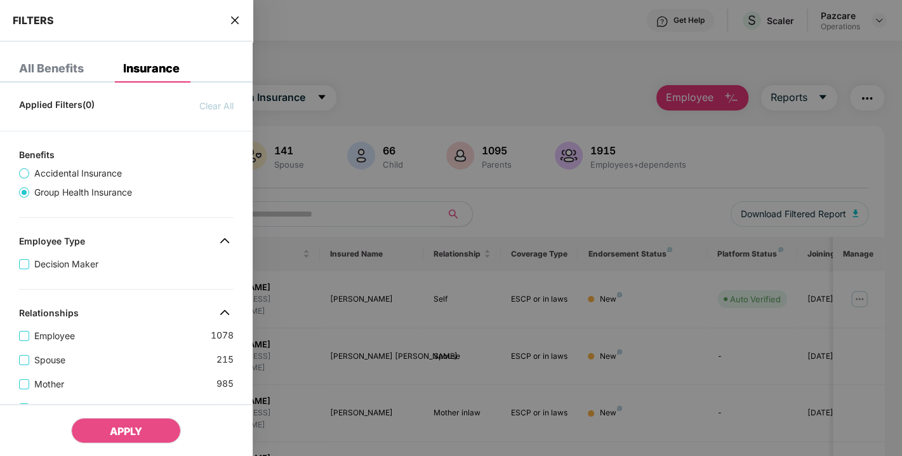
scroll to position [468, 0]
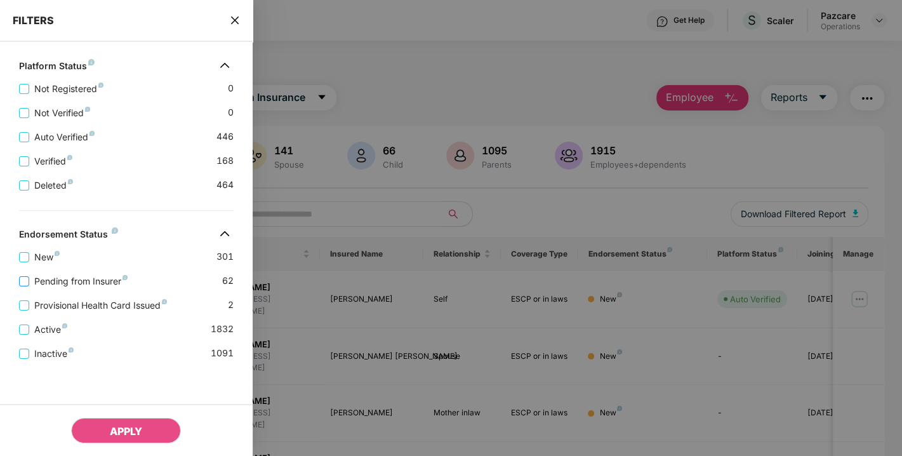
click at [64, 279] on span "Pending from Insurer" at bounding box center [81, 281] width 104 height 14
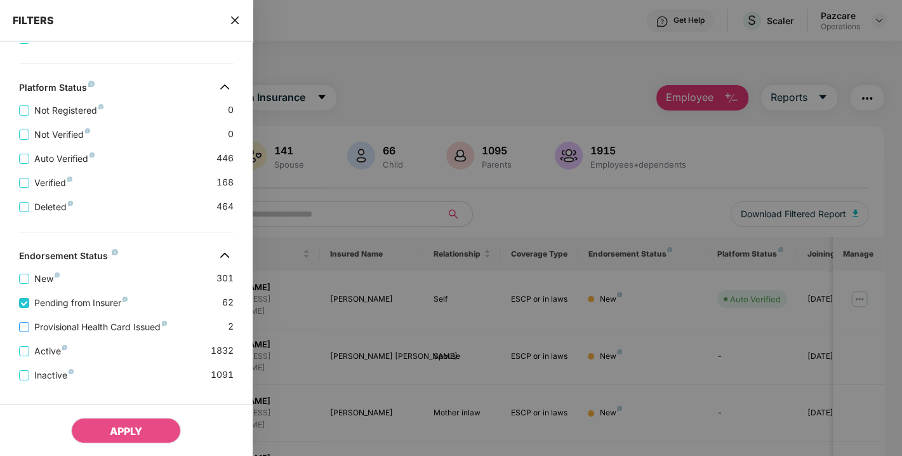
click at [77, 334] on span "Provisional Health Card Issued" at bounding box center [100, 327] width 143 height 14
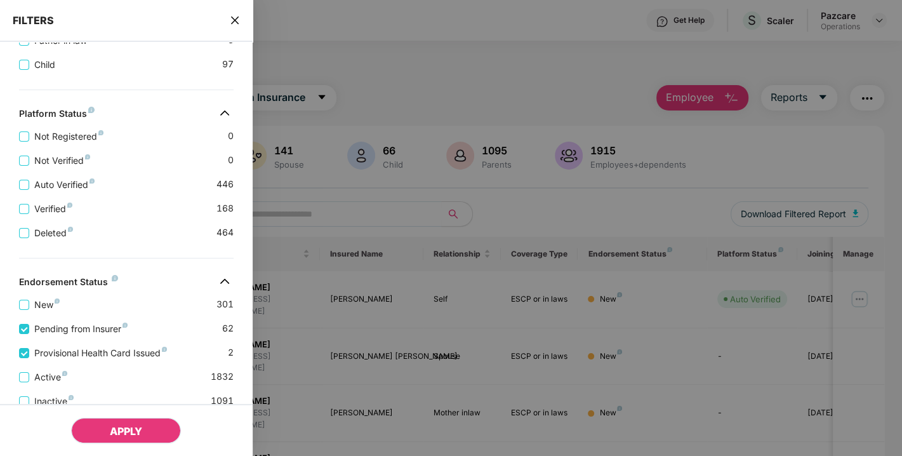
click at [116, 420] on button "APPLY" at bounding box center [126, 430] width 110 height 25
